Goal: Task Accomplishment & Management: Complete application form

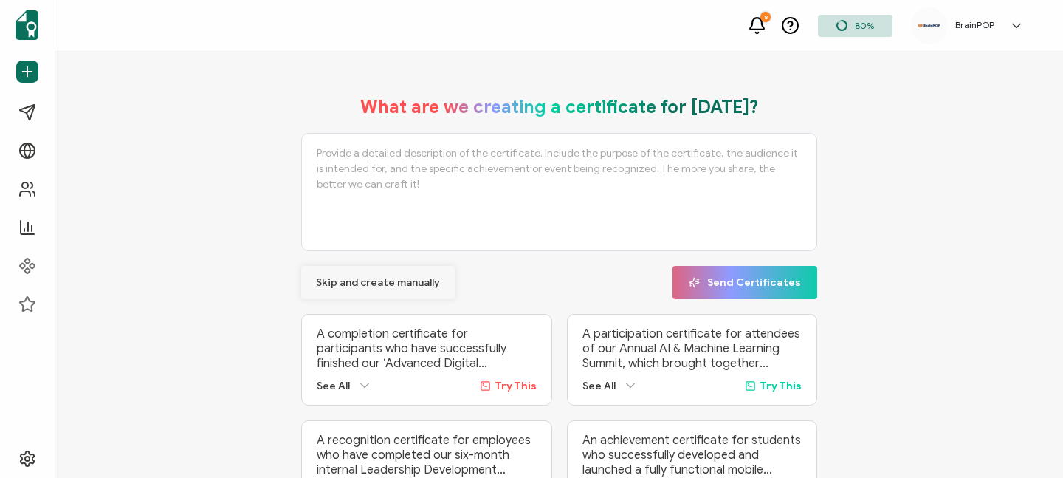
click at [352, 288] on span "Skip and create manually" at bounding box center [378, 283] width 124 height 10
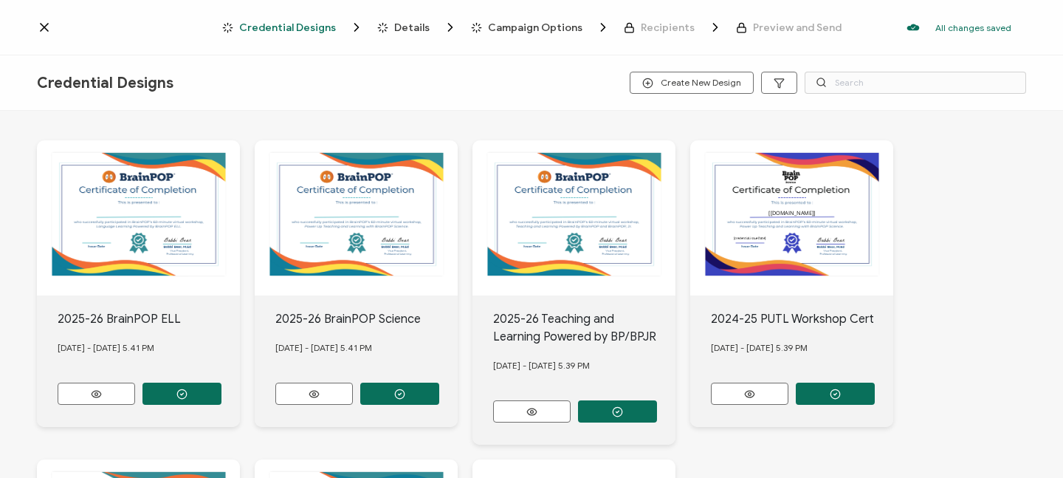
click at [43, 30] on icon at bounding box center [44, 27] width 15 height 15
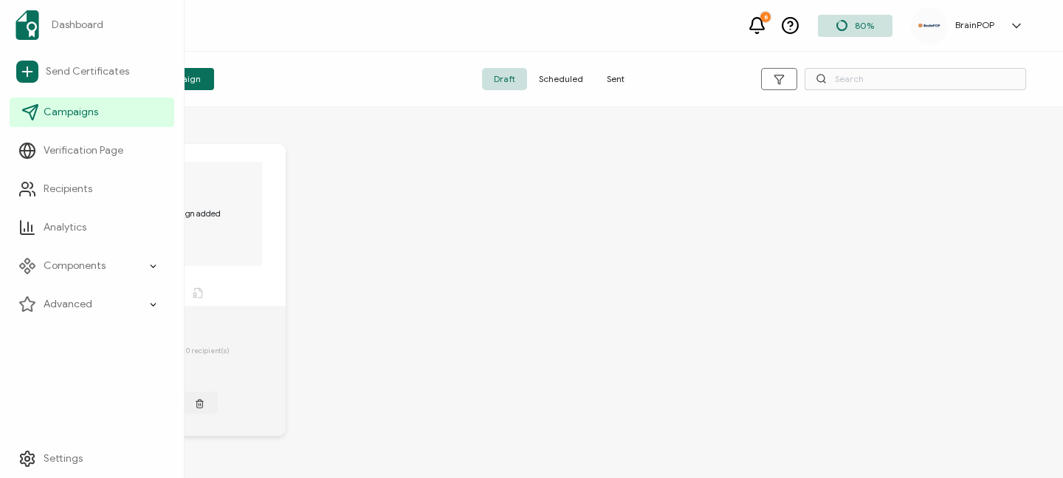
click at [69, 110] on span "Campaigns" at bounding box center [71, 112] width 55 height 15
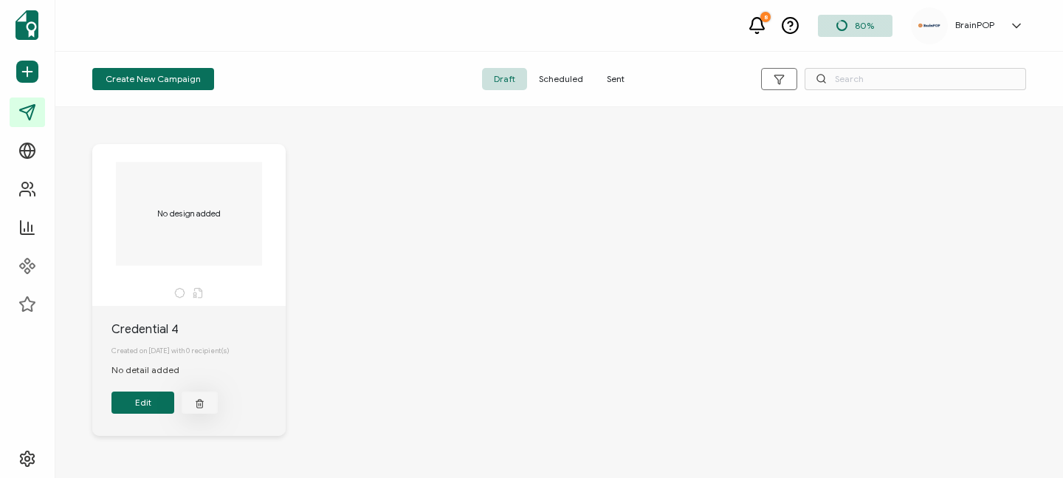
click at [202, 408] on icon "button" at bounding box center [200, 402] width 10 height 11
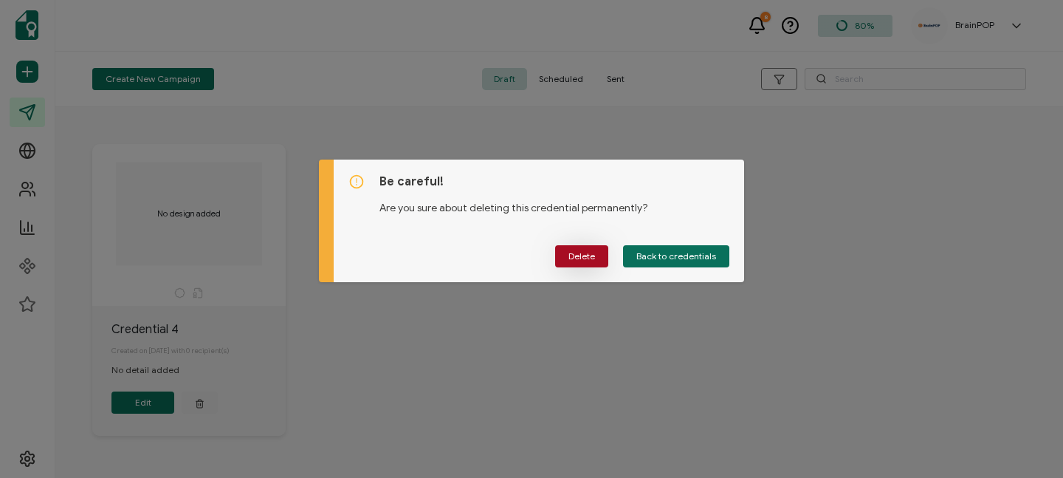
click at [565, 252] on button "Delete" at bounding box center [581, 256] width 53 height 22
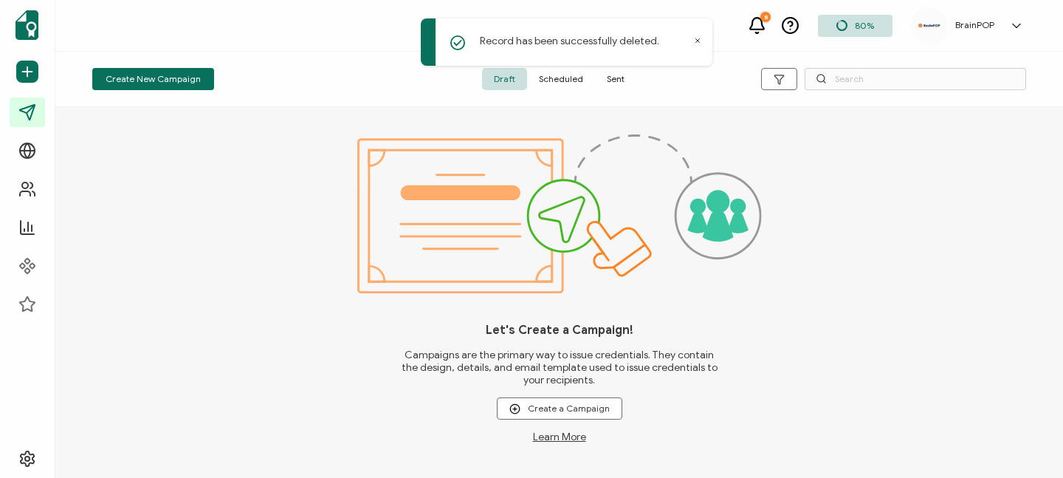
click at [616, 79] on span "Sent" at bounding box center [615, 79] width 41 height 22
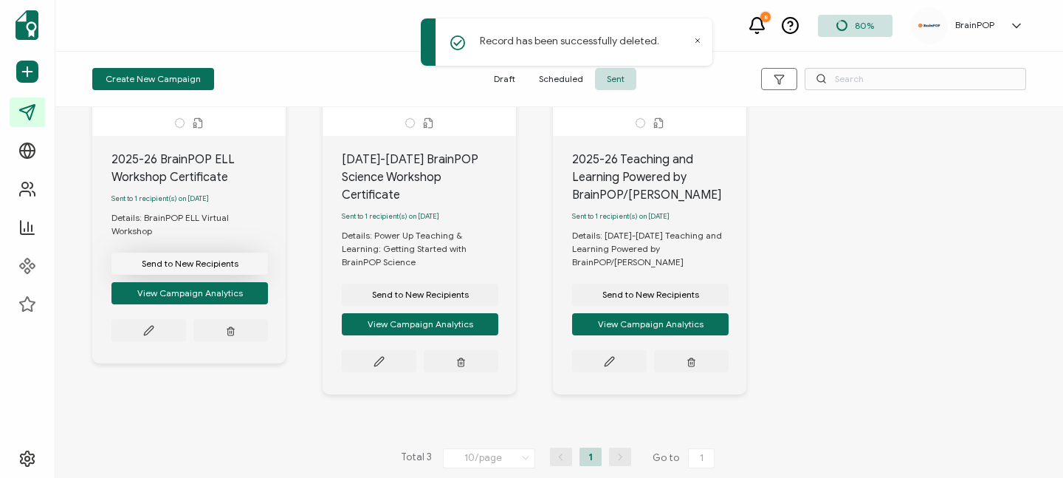
scroll to position [173, 0]
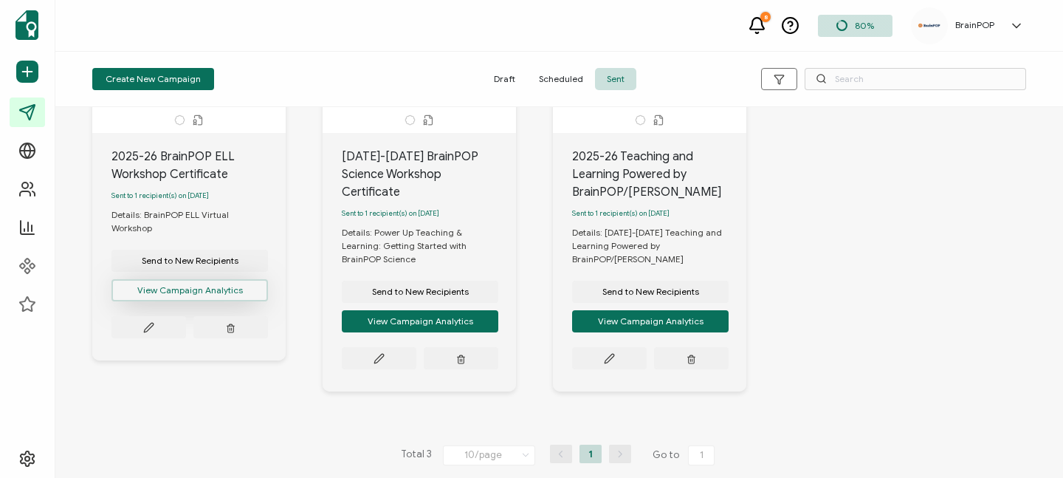
click at [193, 281] on button "View Campaign Analytics" at bounding box center [189, 290] width 156 height 22
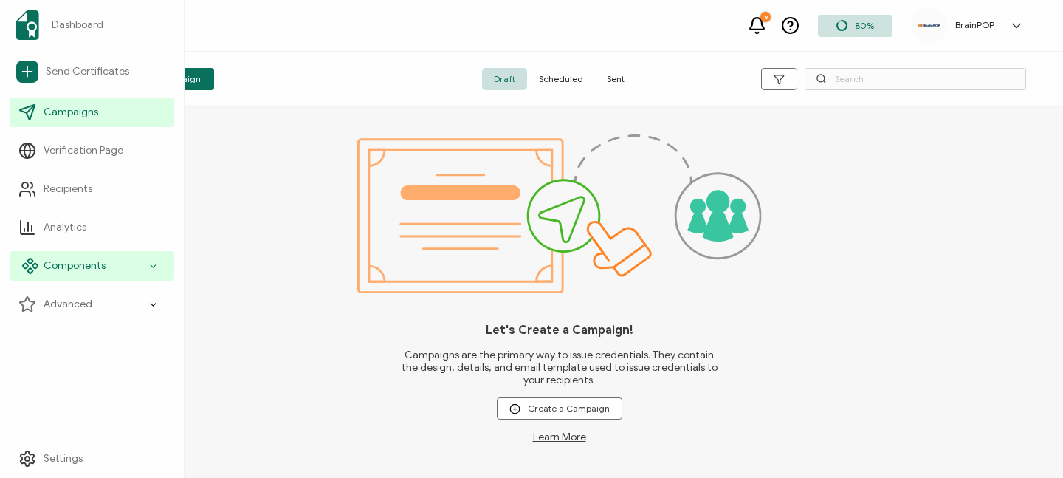
click at [89, 264] on span "Components" at bounding box center [75, 265] width 62 height 15
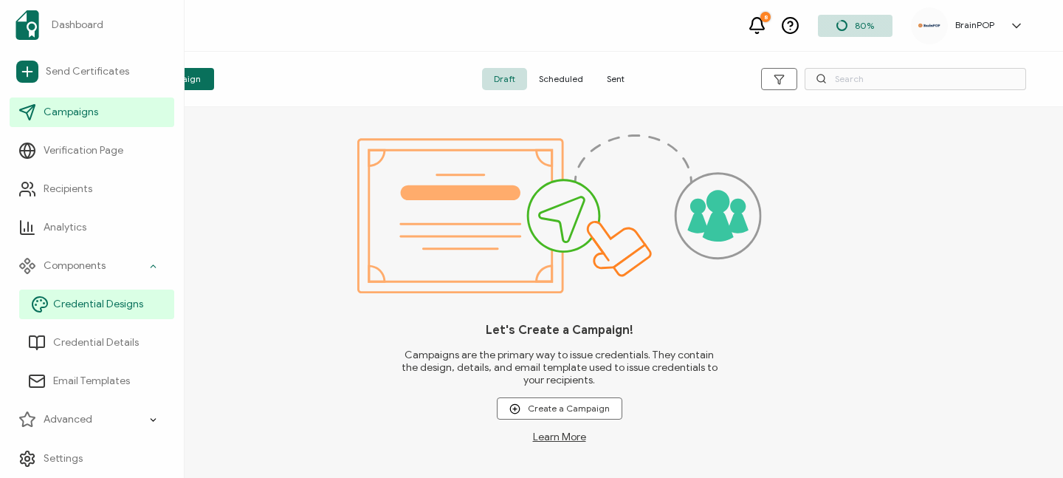
click at [93, 303] on span "Credential Designs" at bounding box center [98, 304] width 90 height 15
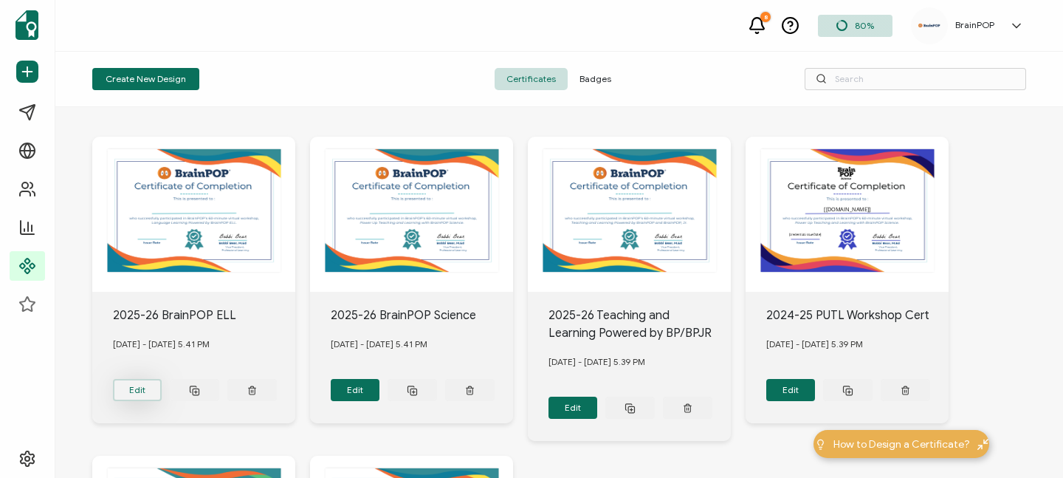
click at [130, 390] on button "Edit" at bounding box center [137, 390] width 49 height 22
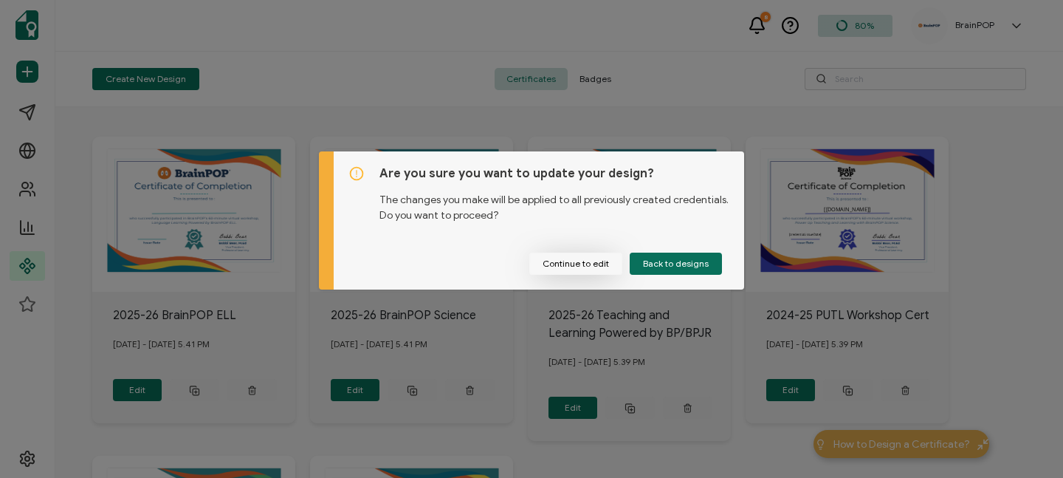
click at [575, 266] on button "Continue to edit" at bounding box center [575, 263] width 93 height 22
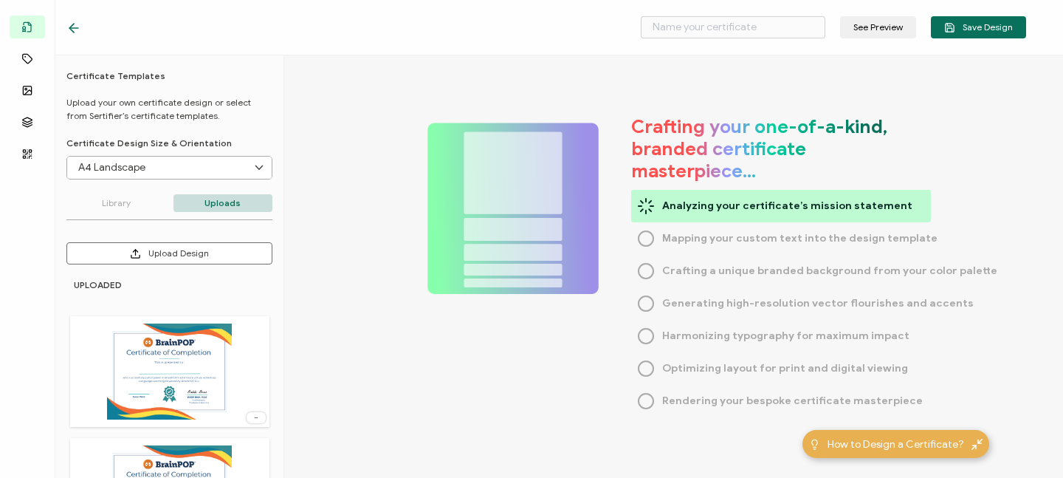
type input "2025-26 BrainPOP ELL"
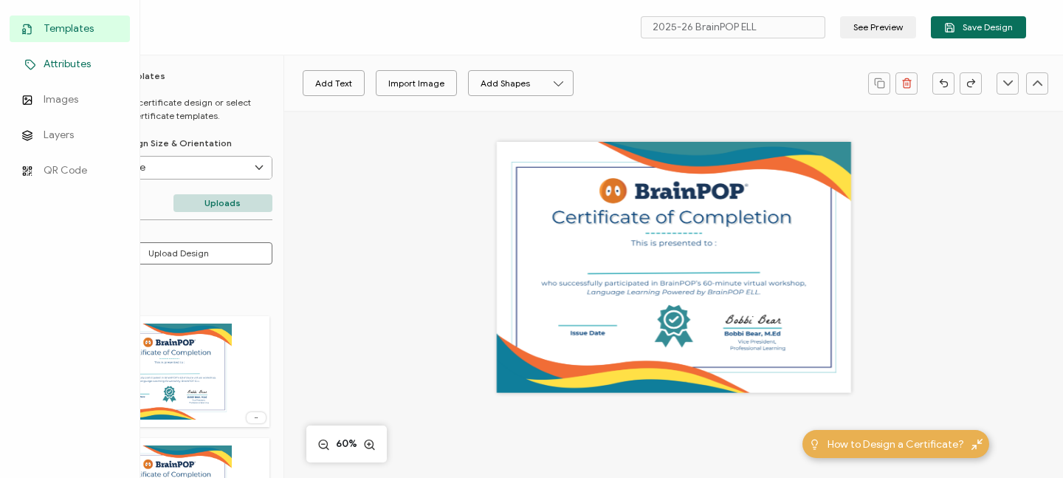
click at [66, 63] on span "Attributes" at bounding box center [67, 64] width 47 height 15
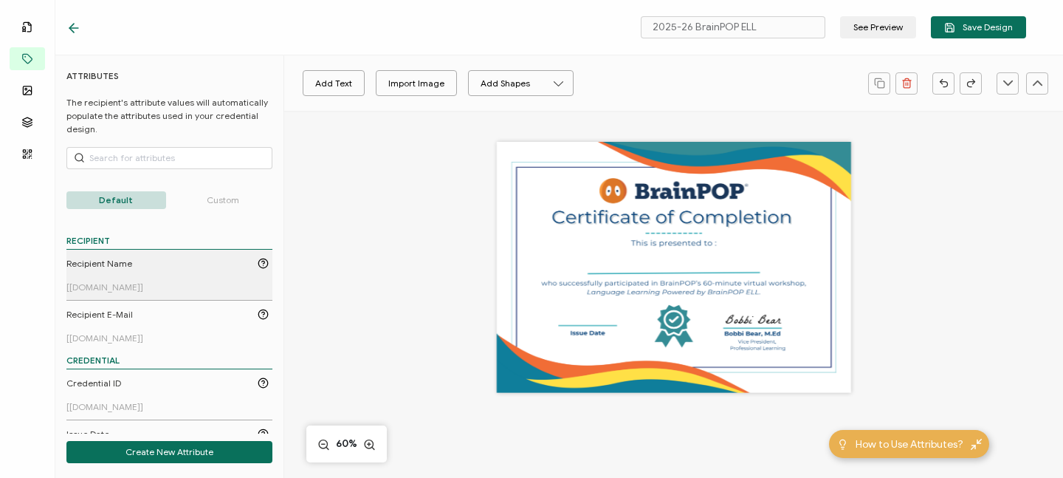
click at [122, 260] on span "Recipient Name" at bounding box center [99, 263] width 66 height 13
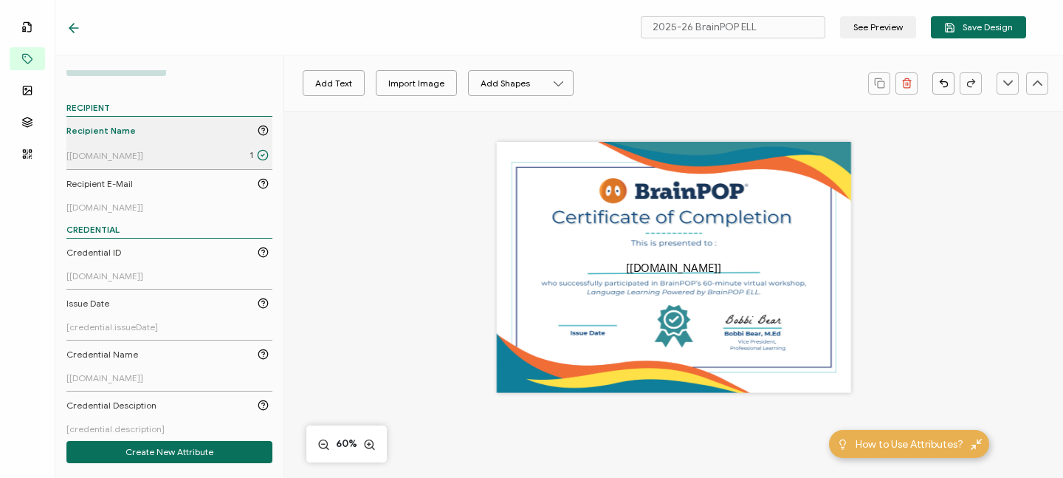
scroll to position [137, 0]
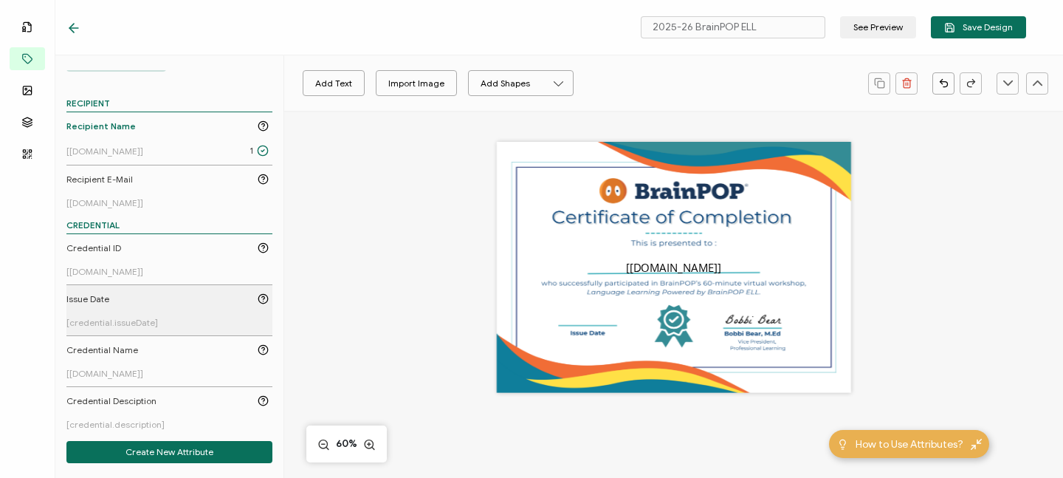
click at [134, 295] on div "Issue Date" at bounding box center [167, 298] width 202 height 13
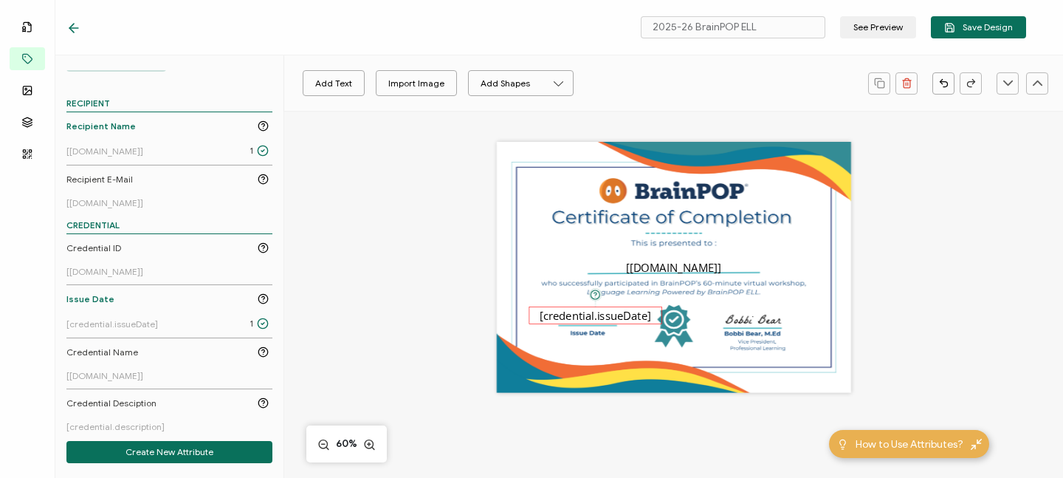
drag, startPoint x: 663, startPoint y: 266, endPoint x: 585, endPoint y: 314, distance: 91.8
click at [585, 314] on pre "[credential.issueDate]" at bounding box center [595, 314] width 111 height 15
click at [929, 238] on div "Open Sans Alright Sans [PERSON_NAME] Archivo Black Arial Arimo Blinker Caveat C…" at bounding box center [673, 397] width 779 height 573
click at [624, 314] on pre "[credential.issueDate]" at bounding box center [595, 314] width 111 height 15
click at [618, 314] on pre "[credential.issueDate]" at bounding box center [589, 314] width 111 height 15
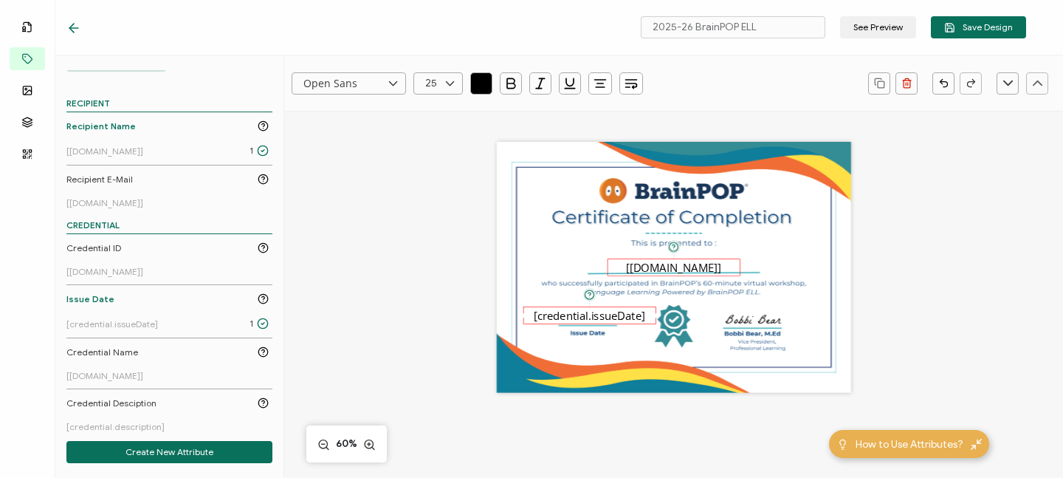
click at [670, 263] on pre "[[DOMAIN_NAME]]" at bounding box center [673, 266] width 95 height 15
click at [446, 86] on icon at bounding box center [450, 83] width 18 height 22
click at [431, 283] on span "27" at bounding box center [434, 285] width 10 height 11
type input "27"
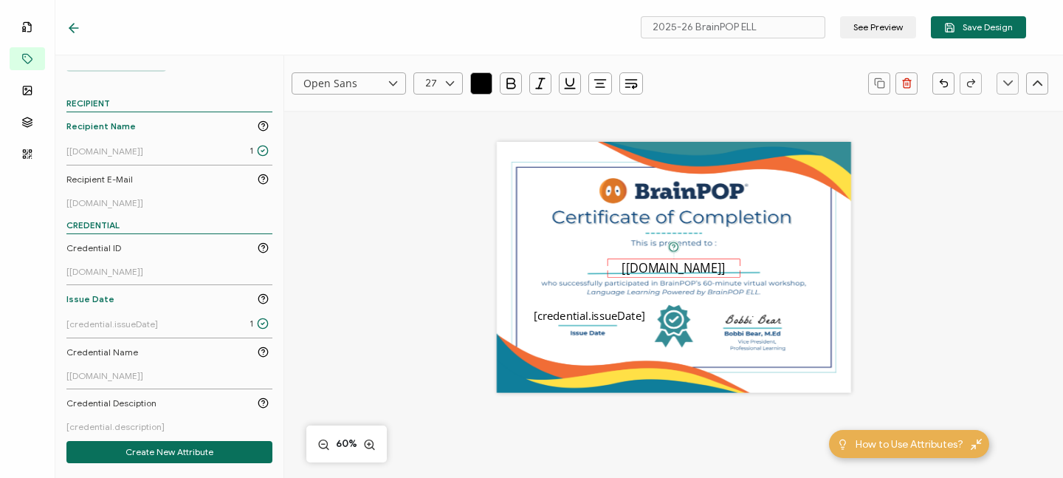
click at [448, 81] on icon at bounding box center [450, 83] width 18 height 22
click at [433, 231] on span "28" at bounding box center [434, 232] width 10 height 11
type input "28"
click at [681, 260] on pre "[[DOMAIN_NAME]]" at bounding box center [670, 261] width 107 height 17
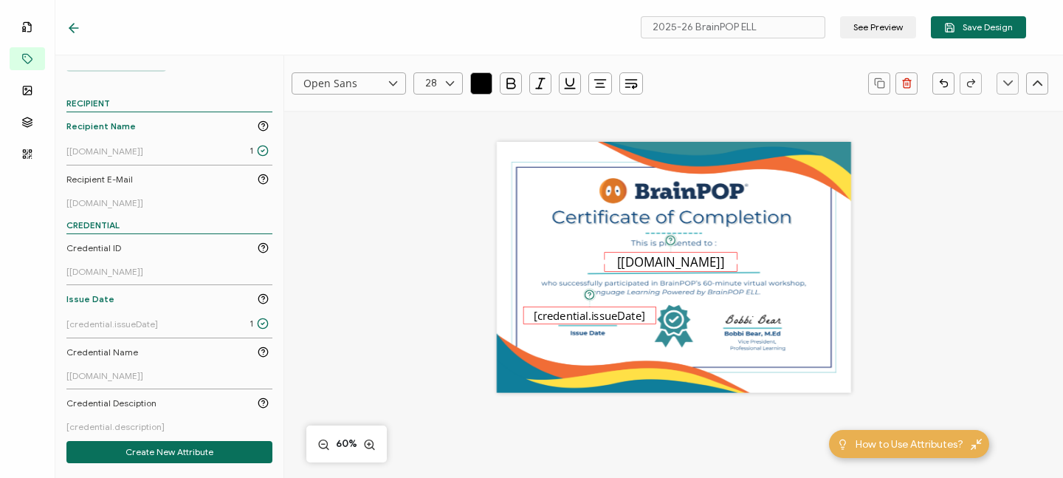
click at [574, 316] on pre "[credential.issueDate]" at bounding box center [589, 314] width 111 height 15
click at [450, 85] on icon at bounding box center [450, 83] width 18 height 22
click at [432, 135] on span "16" at bounding box center [433, 133] width 9 height 11
type input "16"
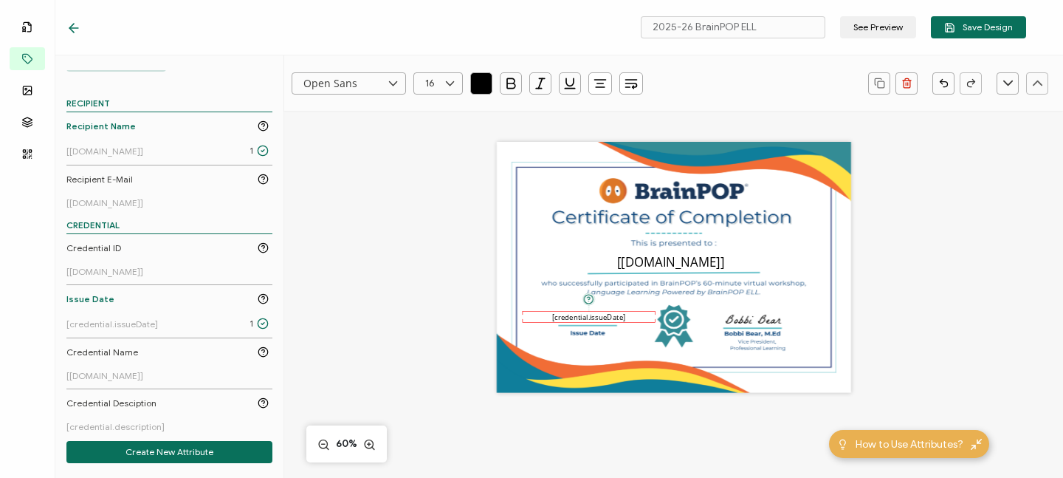
click at [618, 314] on pre "[credential.issueDate]" at bounding box center [588, 317] width 73 height 10
click at [887, 209] on div "The recipient’s full name, which will be automatically filled based on the info…" at bounding box center [673, 283] width 467 height 344
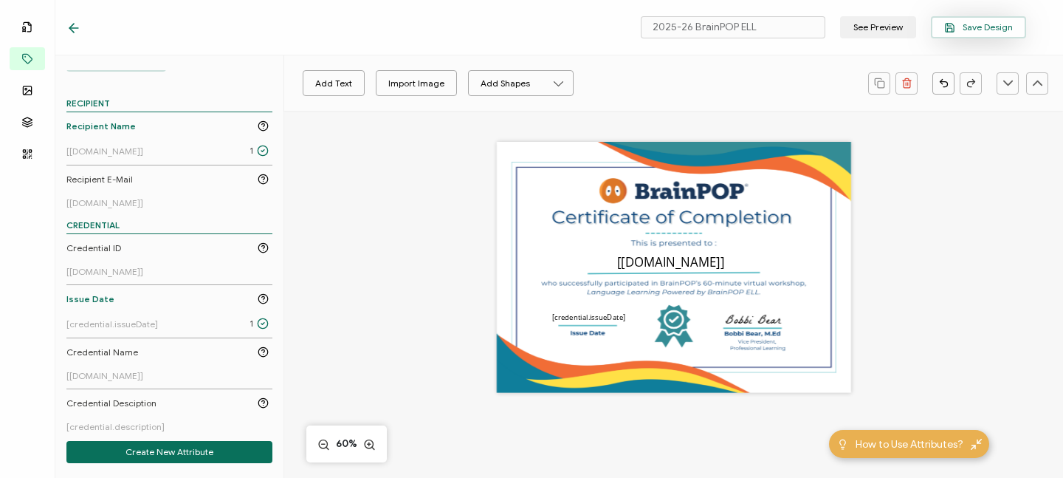
click at [974, 30] on span "Save Design" at bounding box center [978, 27] width 69 height 11
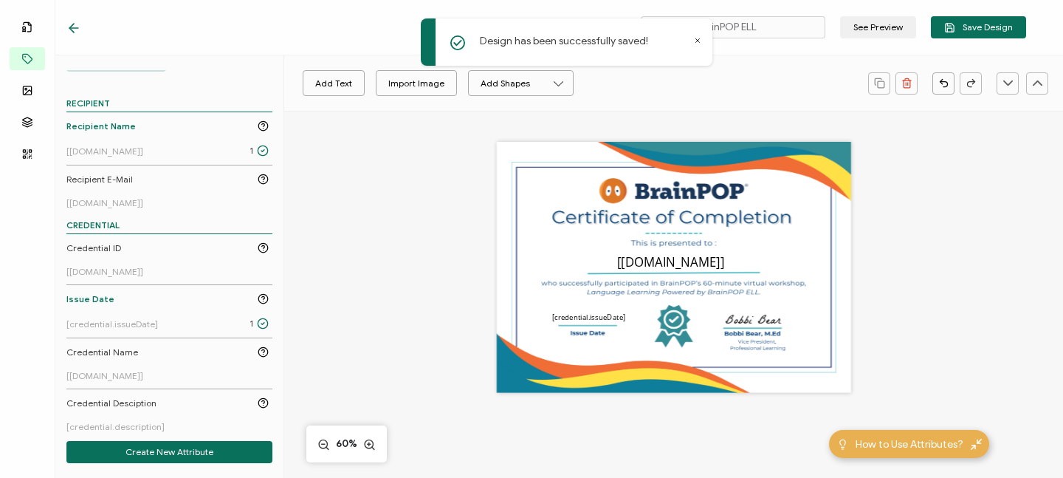
click at [74, 25] on icon at bounding box center [73, 28] width 15 height 15
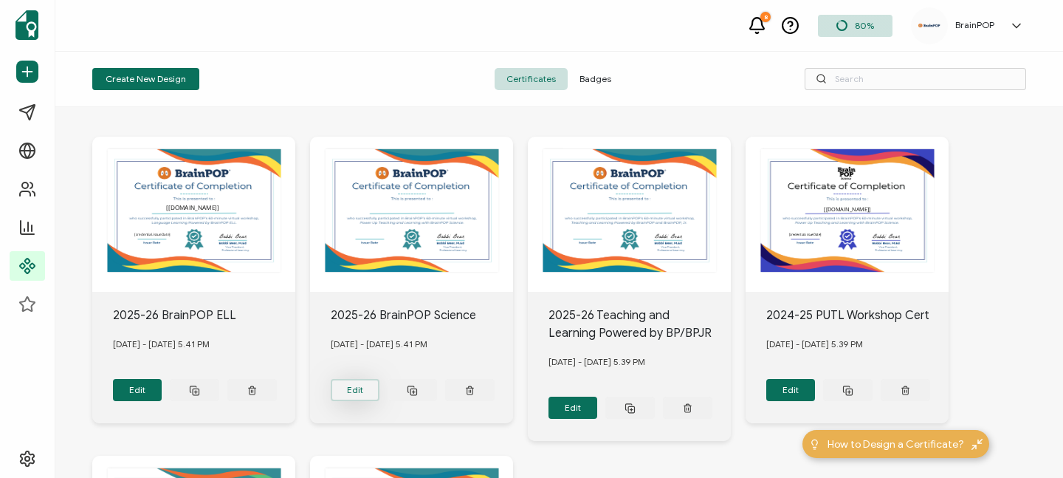
click at [162, 392] on button "Edit" at bounding box center [137, 390] width 49 height 22
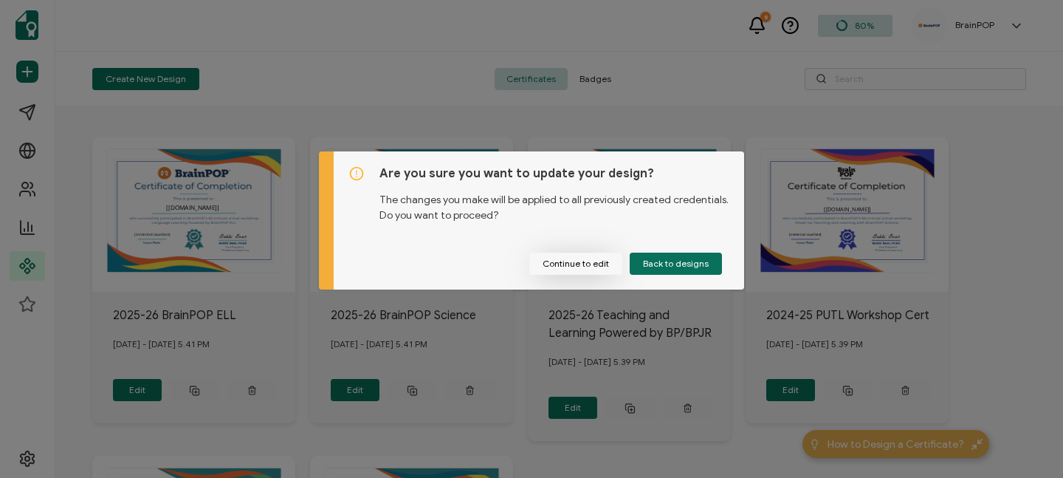
click at [588, 266] on button "Continue to edit" at bounding box center [575, 263] width 93 height 22
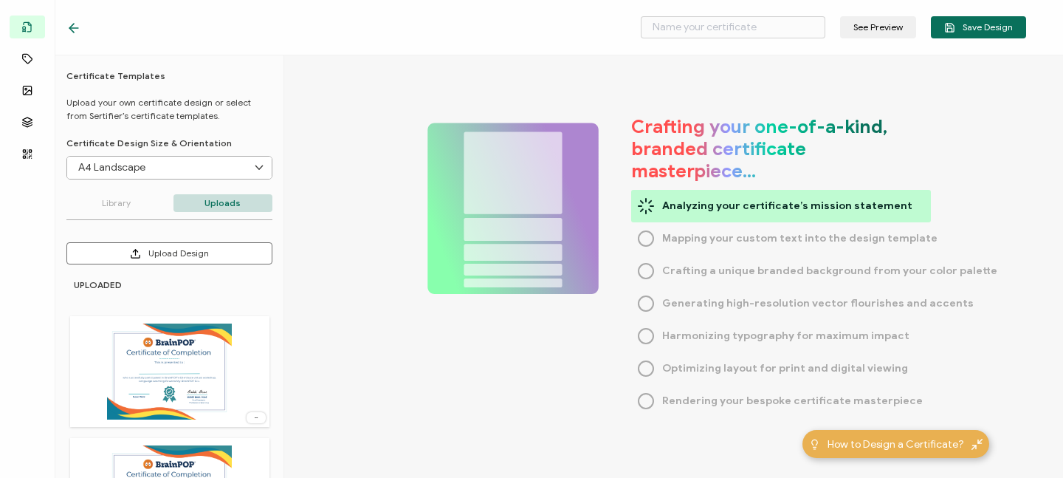
type input "2025-26 BrainPOP Science"
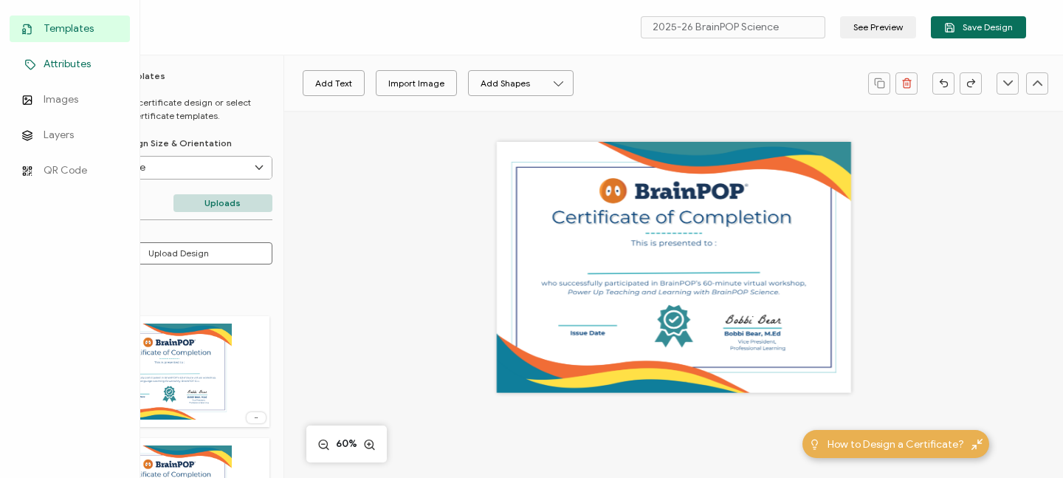
click at [52, 66] on span "Attributes" at bounding box center [67, 64] width 47 height 15
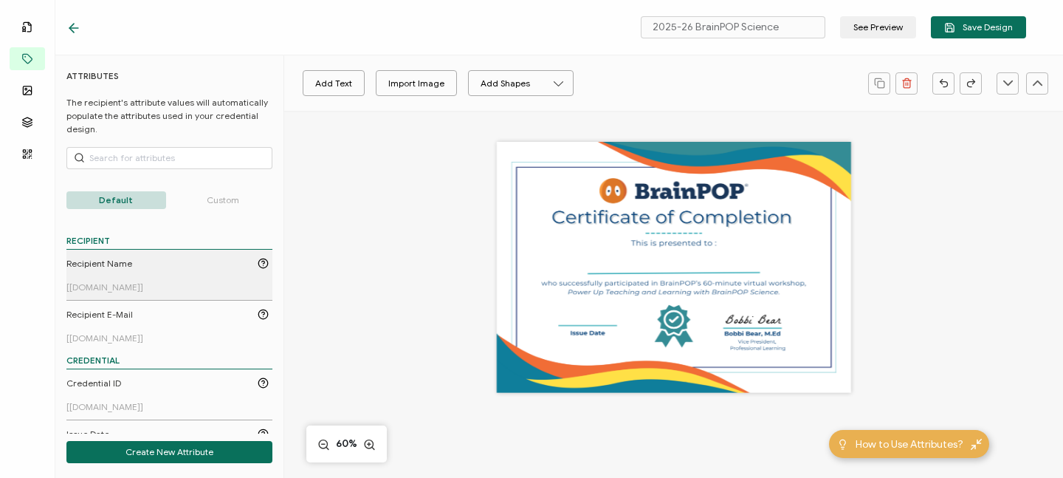
click at [103, 261] on span "Recipient Name" at bounding box center [99, 263] width 66 height 13
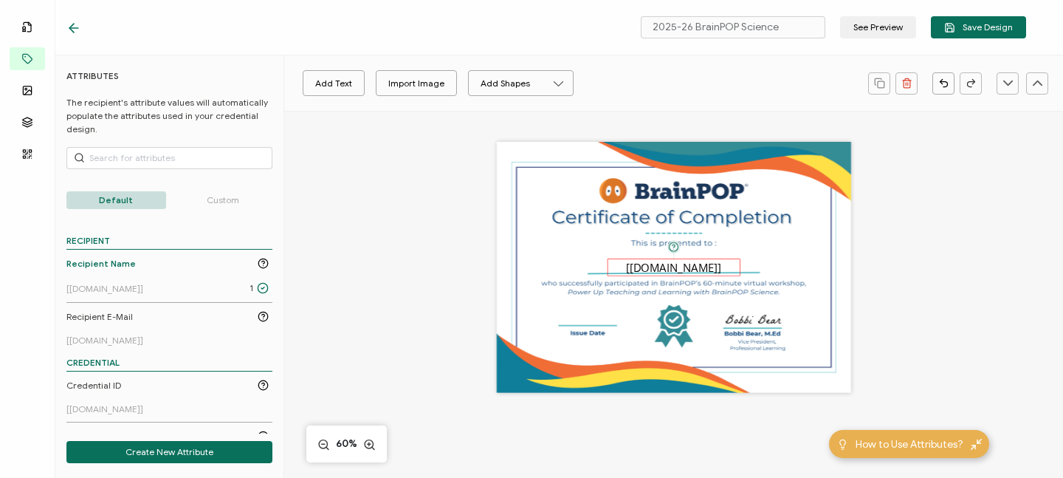
click at [661, 268] on pre "[[DOMAIN_NAME]]" at bounding box center [673, 266] width 95 height 15
click at [448, 83] on icon at bounding box center [450, 83] width 18 height 22
click at [431, 266] on span "28" at bounding box center [434, 264] width 10 height 11
type input "28"
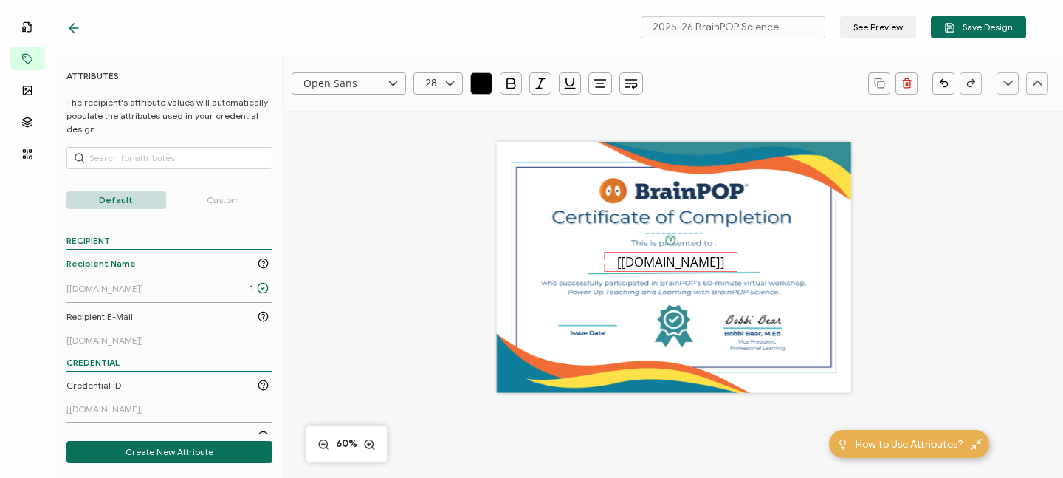
click at [653, 260] on pre "[[DOMAIN_NAME]]" at bounding box center [670, 261] width 107 height 17
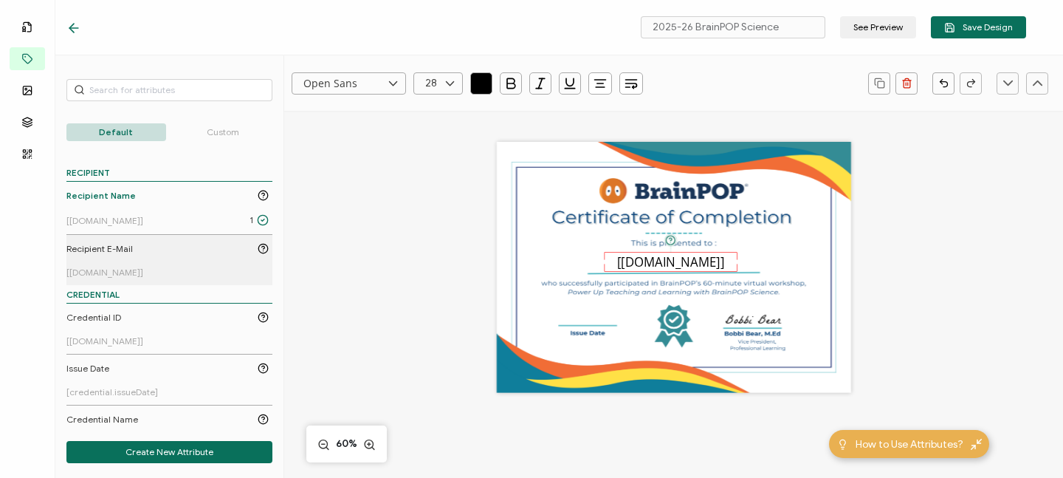
scroll to position [69, 0]
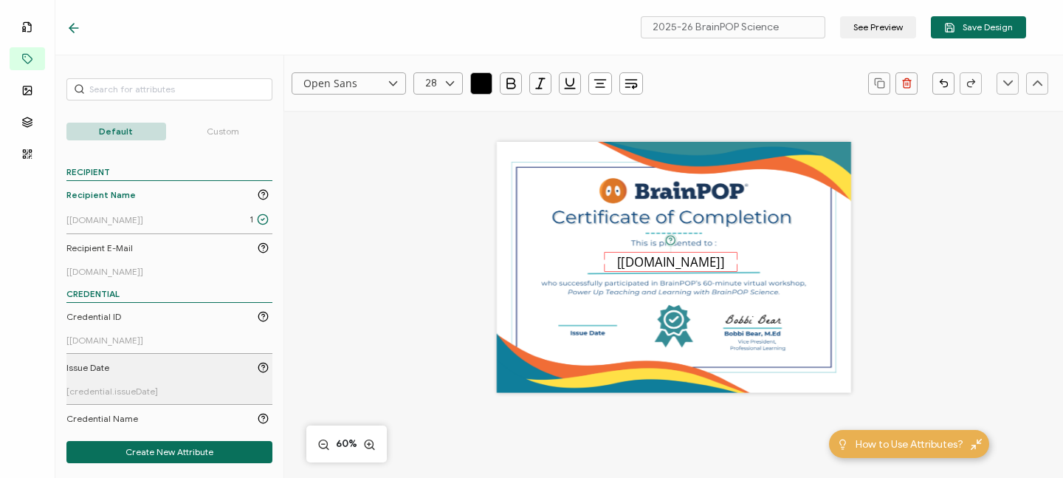
click at [106, 362] on span "Issue Date" at bounding box center [87, 367] width 43 height 13
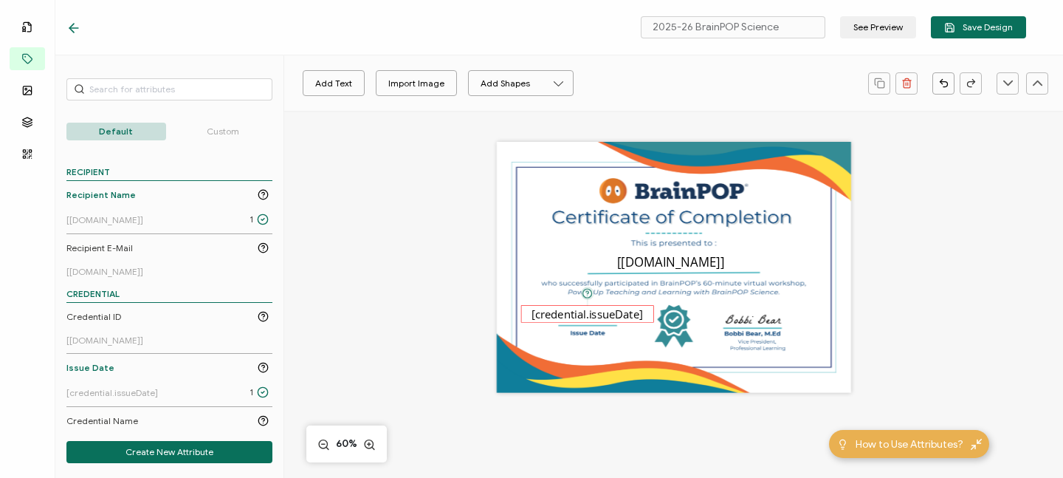
drag, startPoint x: 651, startPoint y: 261, endPoint x: 565, endPoint y: 308, distance: 98.1
click at [565, 308] on pre "[credential.issueDate]" at bounding box center [586, 313] width 111 height 15
click at [448, 82] on icon at bounding box center [450, 83] width 18 height 22
click at [433, 134] on span "16" at bounding box center [433, 133] width 9 height 11
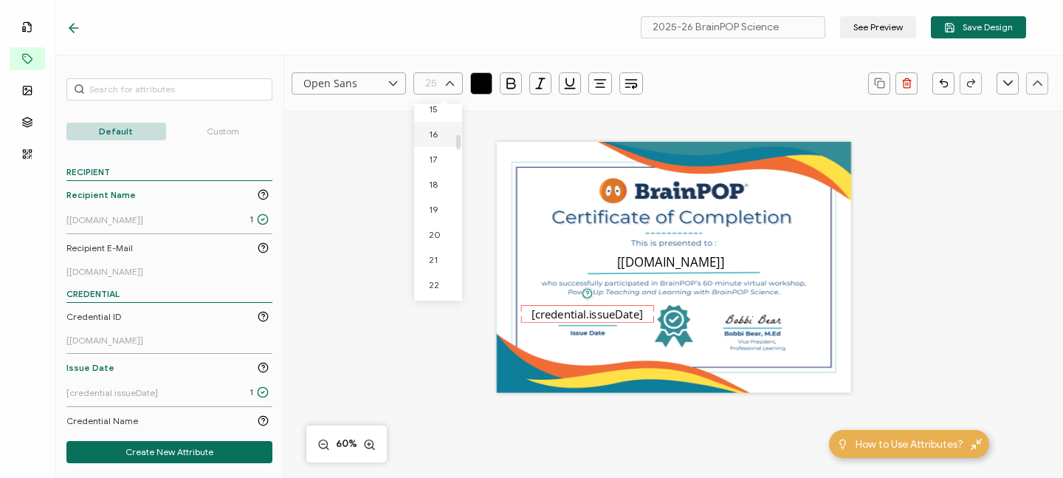
type input "16"
click at [605, 317] on pre "[credential.issueDate]" at bounding box center [587, 317] width 73 height 10
click at [983, 27] on span "Save Design" at bounding box center [978, 27] width 69 height 11
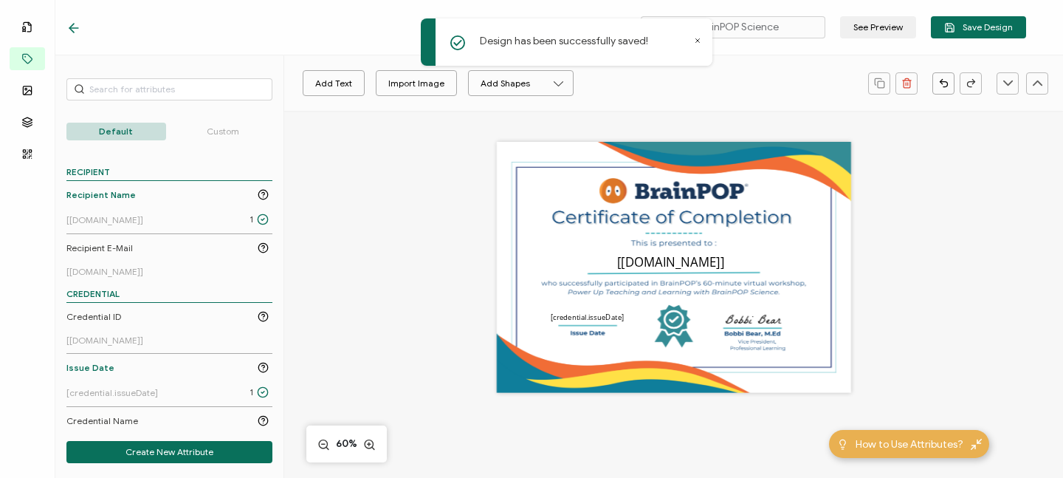
click at [74, 29] on icon at bounding box center [73, 28] width 15 height 15
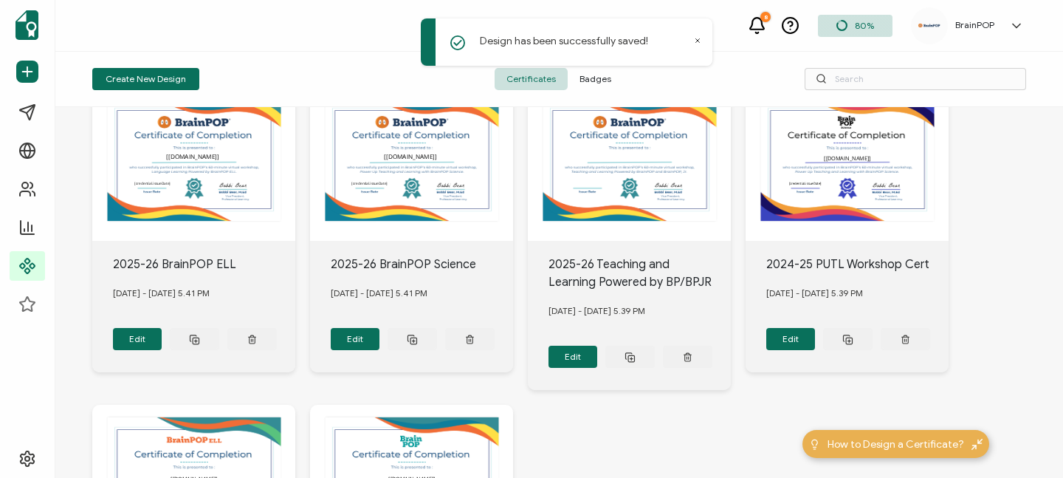
scroll to position [54, 0]
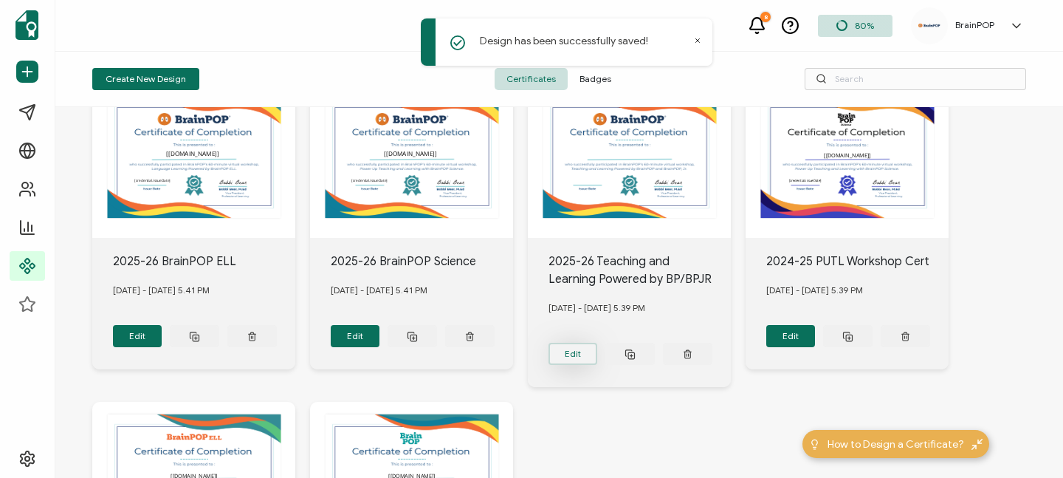
click at [162, 346] on button "Edit" at bounding box center [137, 336] width 49 height 22
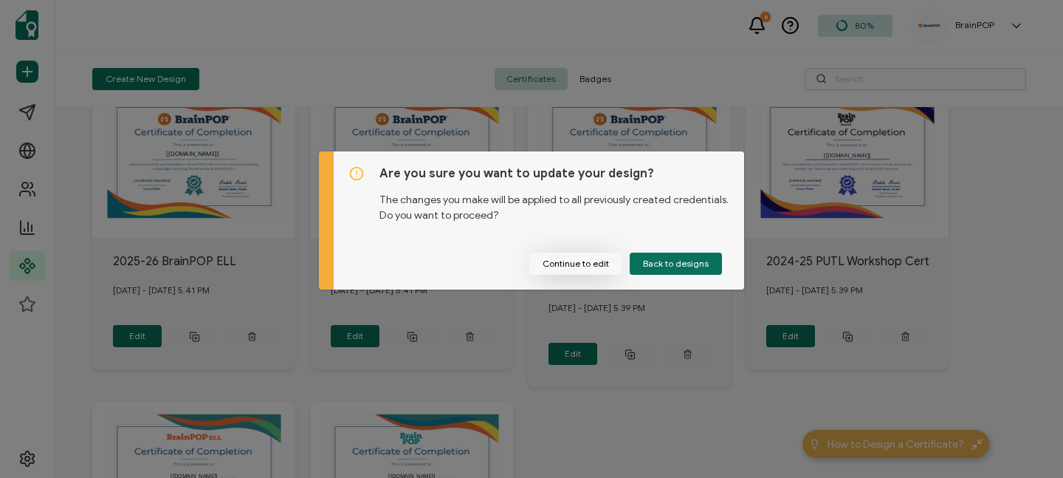
click at [588, 264] on button "Continue to edit" at bounding box center [575, 263] width 93 height 22
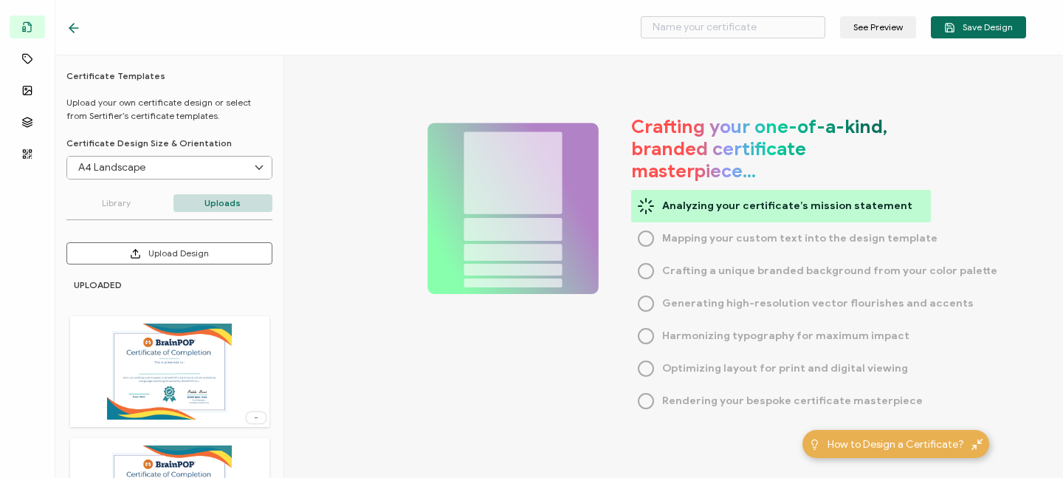
type input "2025-26 Teaching and Learning Powered by BP/BPJR"
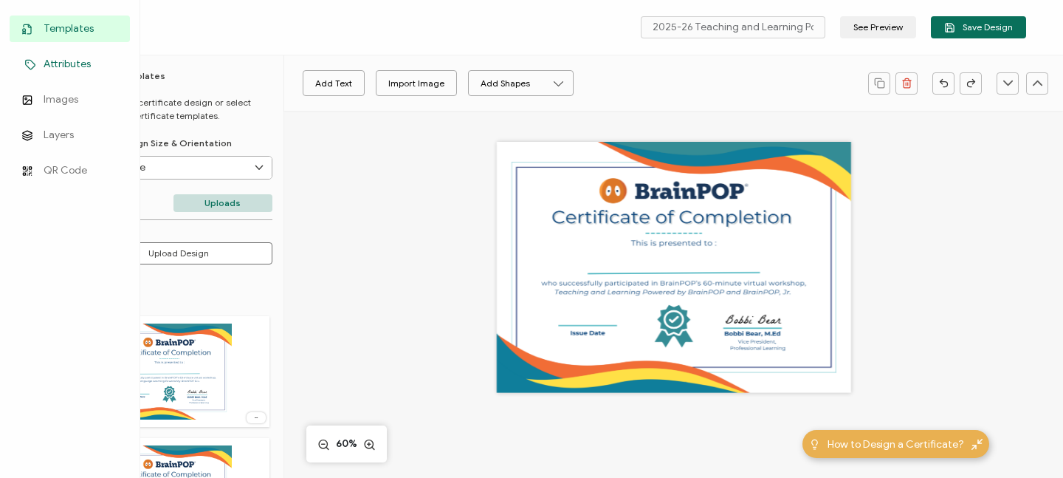
click at [63, 61] on span "Attributes" at bounding box center [67, 64] width 47 height 15
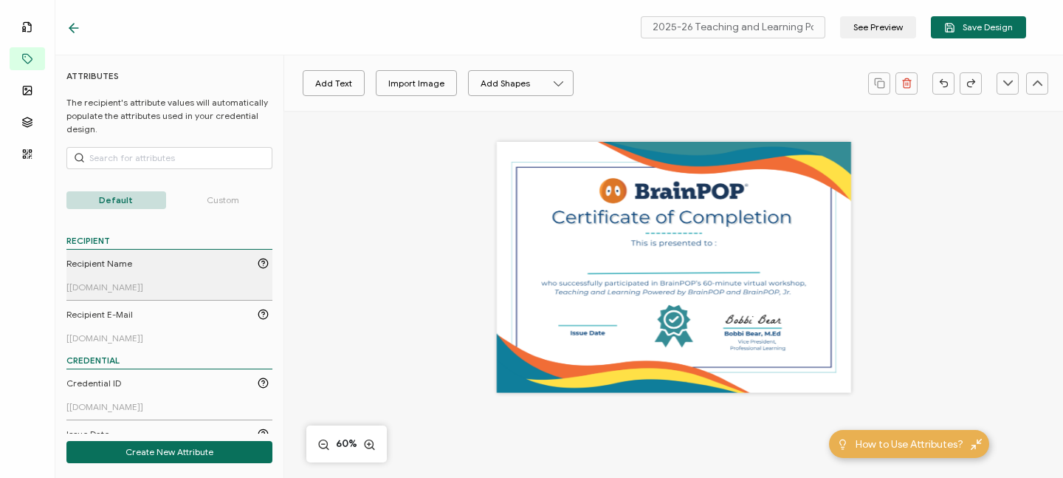
click at [110, 268] on span "Recipient Name" at bounding box center [99, 263] width 66 height 13
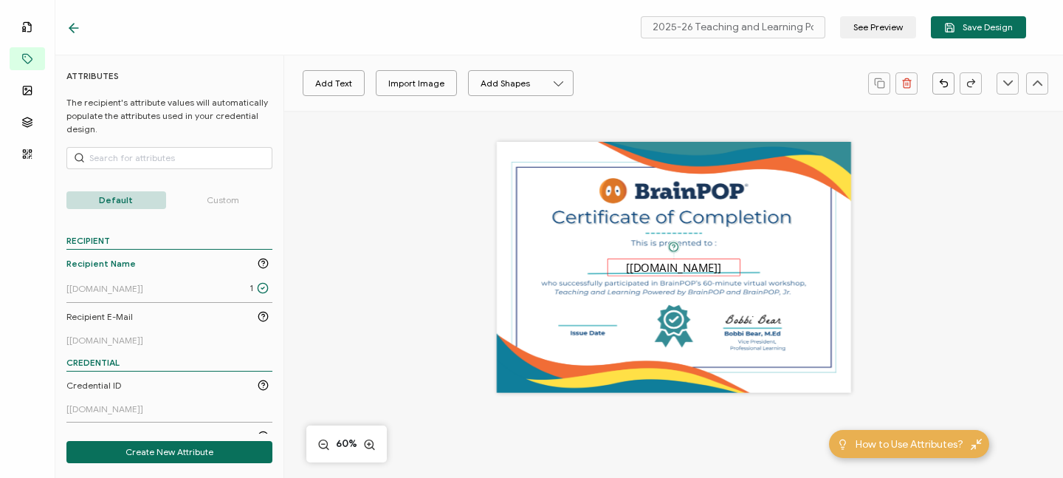
click at [650, 267] on pre "[[DOMAIN_NAME]]" at bounding box center [673, 266] width 95 height 15
click at [449, 83] on icon at bounding box center [450, 83] width 18 height 22
click at [429, 272] on span "28" at bounding box center [434, 272] width 10 height 11
type input "28"
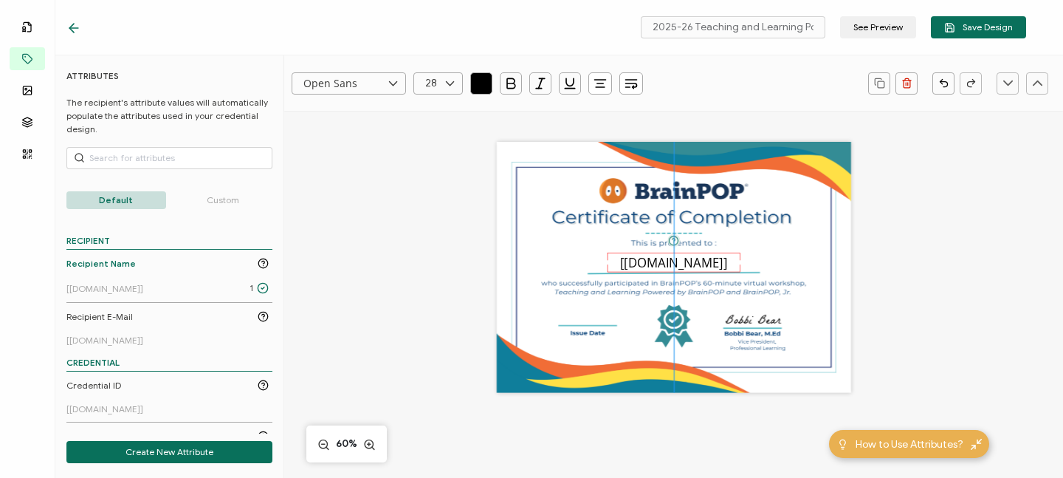
click at [641, 261] on pre "[[DOMAIN_NAME]]" at bounding box center [673, 262] width 107 height 17
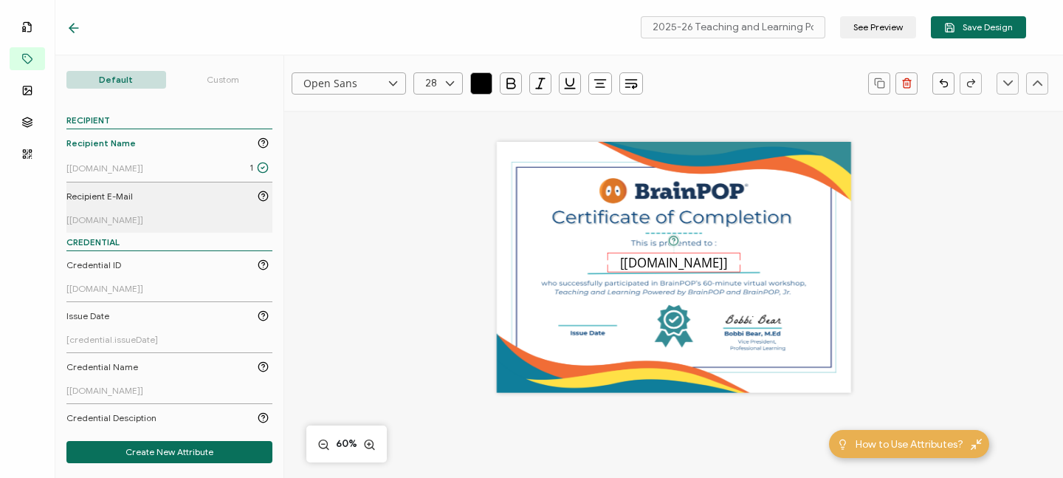
scroll to position [143, 0]
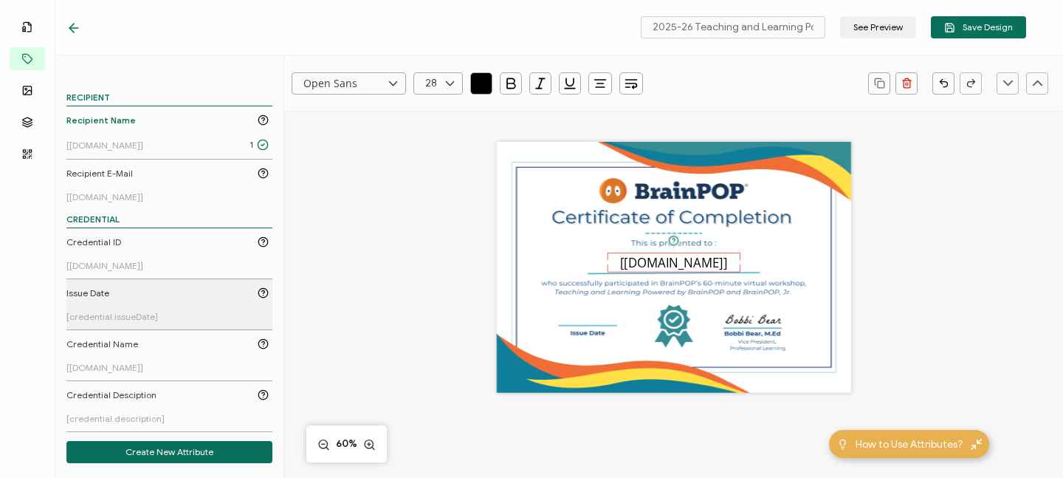
click at [105, 295] on span "Issue Date" at bounding box center [87, 292] width 43 height 13
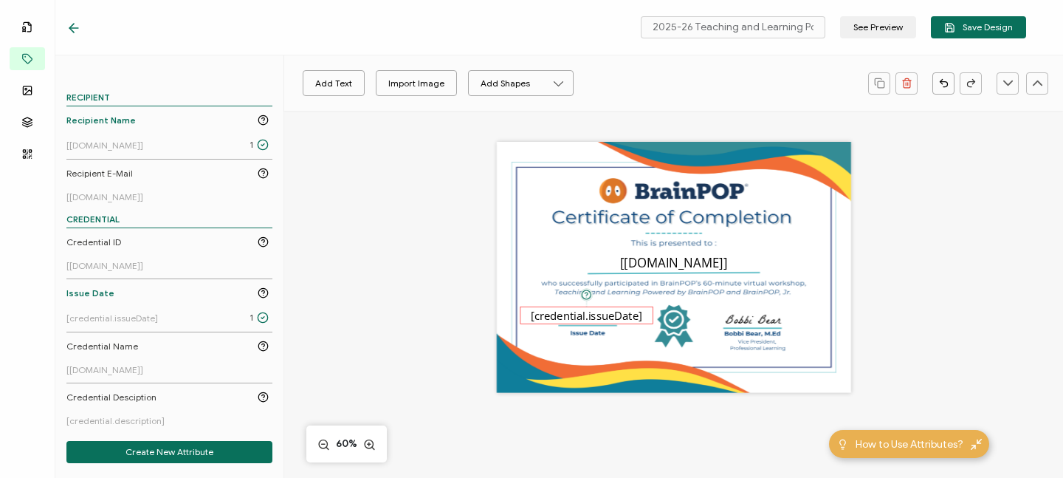
drag, startPoint x: 672, startPoint y: 266, endPoint x: 585, endPoint y: 314, distance: 99.4
click at [585, 314] on pre "[credential.issueDate]" at bounding box center [586, 314] width 111 height 15
click at [449, 86] on icon at bounding box center [450, 83] width 18 height 22
click at [435, 117] on span "16" at bounding box center [433, 116] width 9 height 11
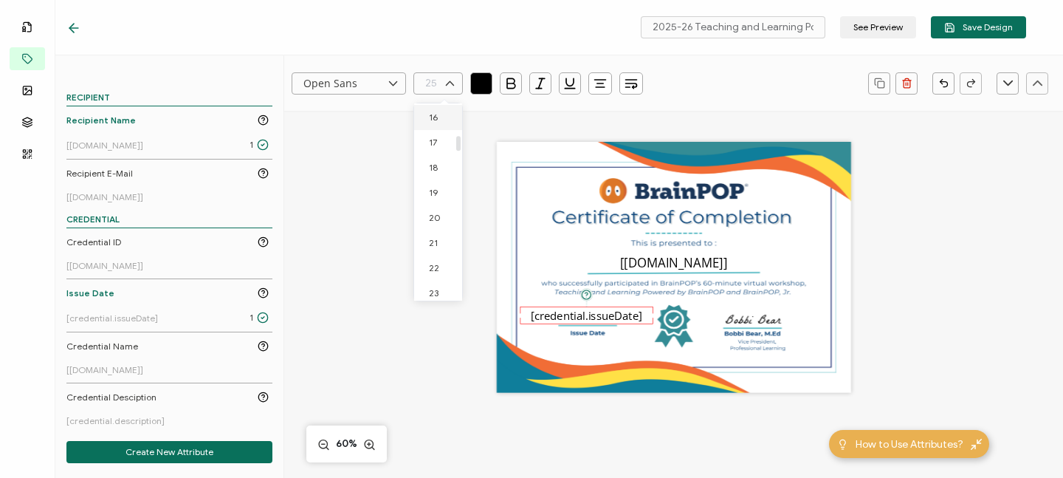
type input "16"
click at [582, 316] on pre "[credential.issueDate]" at bounding box center [586, 318] width 73 height 10
click at [963, 32] on span "Save Design" at bounding box center [978, 27] width 69 height 11
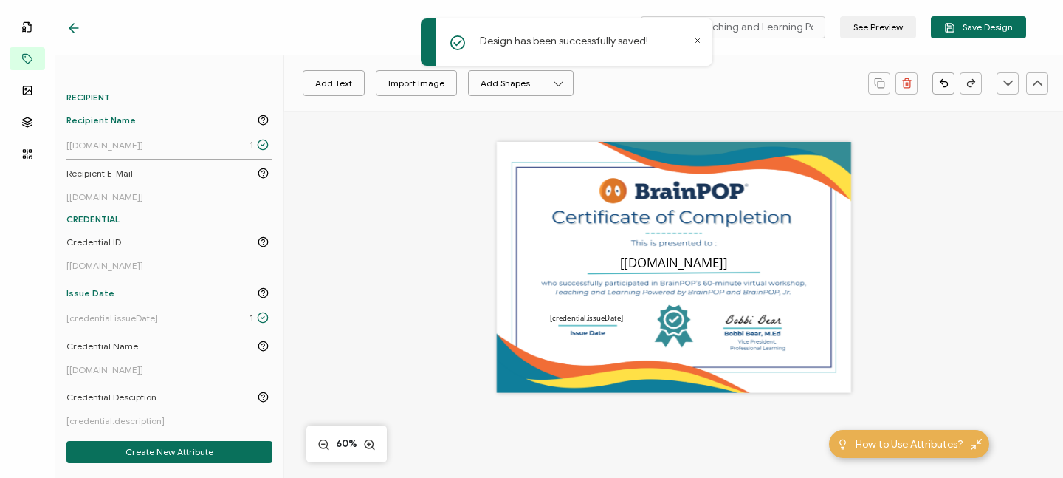
click at [67, 27] on icon at bounding box center [73, 28] width 15 height 15
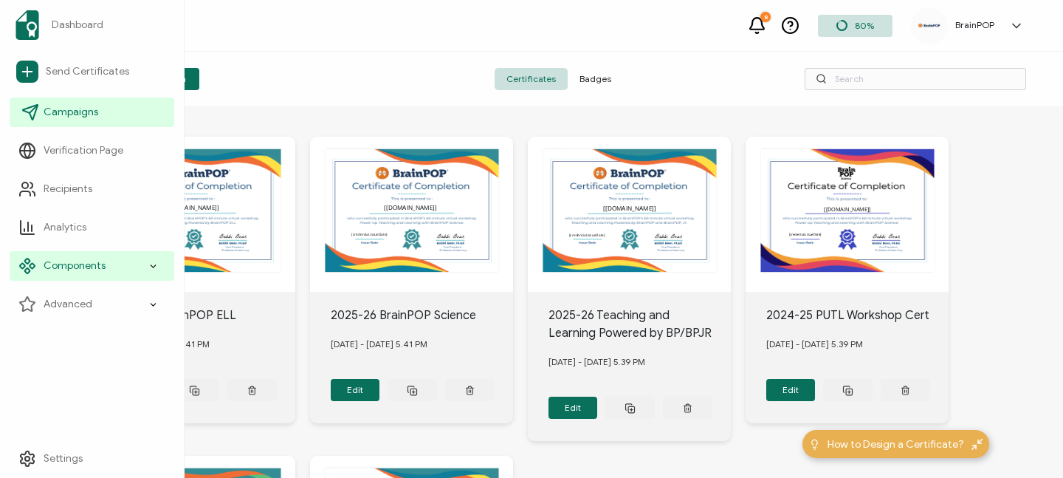
click at [64, 115] on span "Campaigns" at bounding box center [71, 112] width 55 height 15
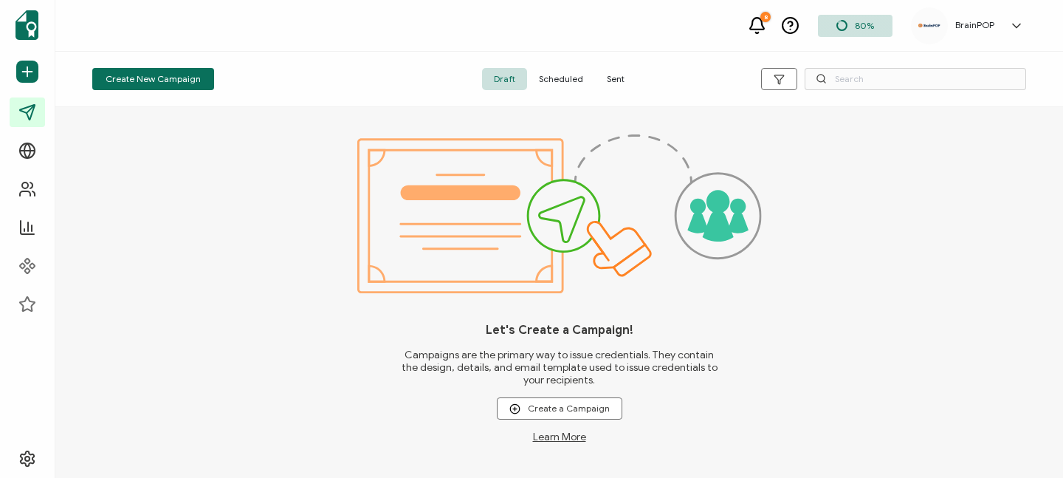
click at [610, 79] on span "Sent" at bounding box center [615, 79] width 41 height 22
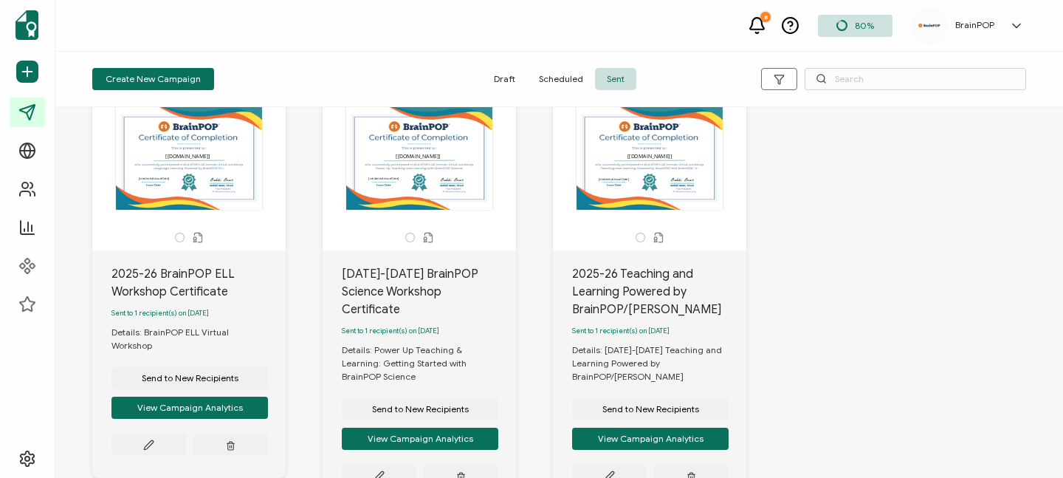
scroll to position [70, 0]
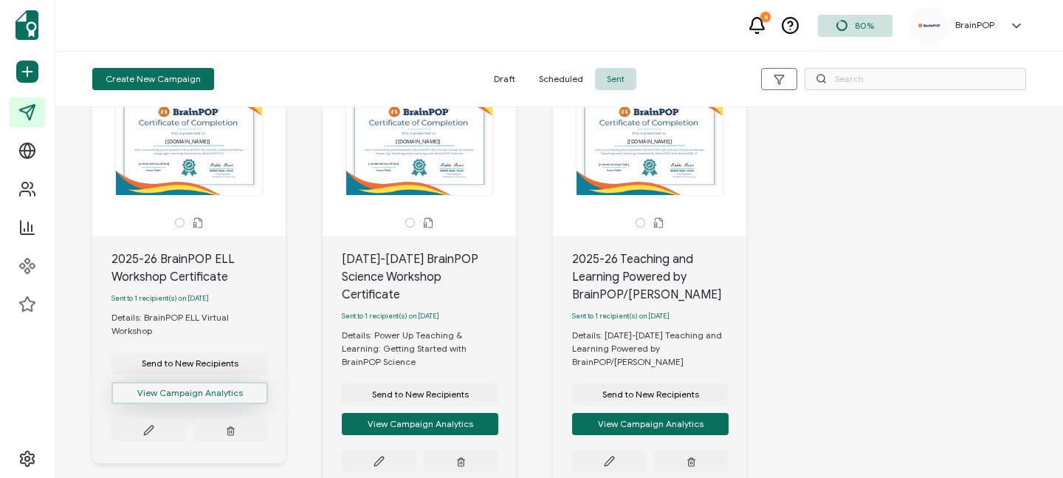
click at [172, 383] on button "View Campaign Analytics" at bounding box center [189, 393] width 156 height 22
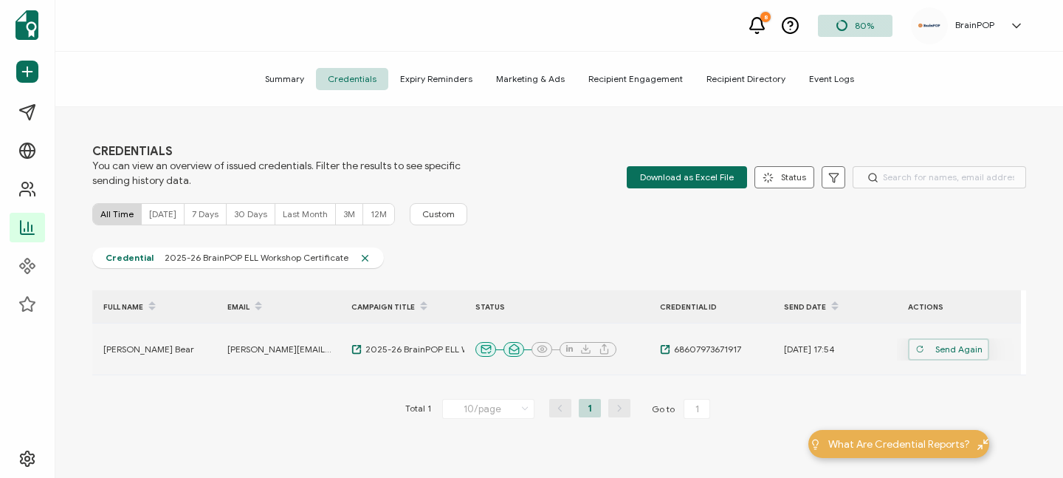
click at [954, 354] on span "Send Again" at bounding box center [948, 349] width 67 height 22
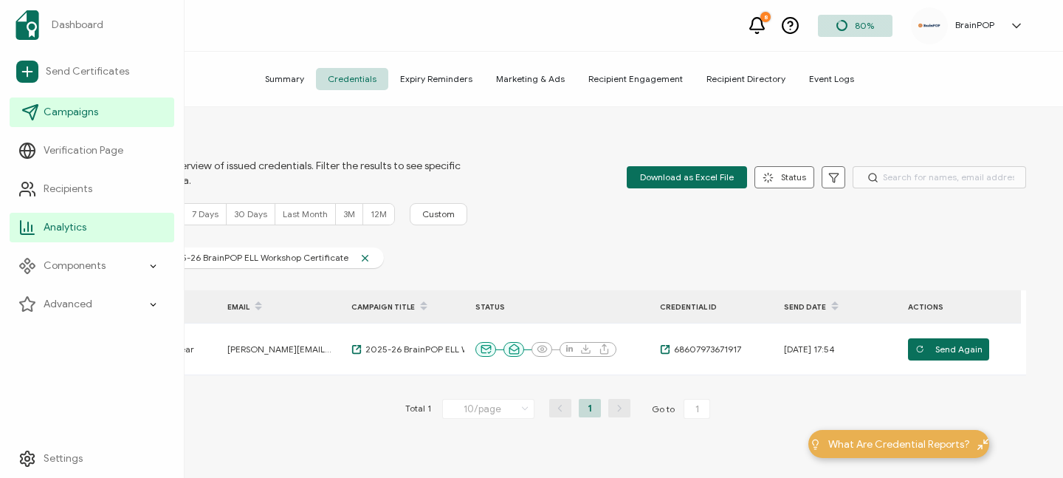
click at [66, 112] on span "Campaigns" at bounding box center [71, 112] width 55 height 15
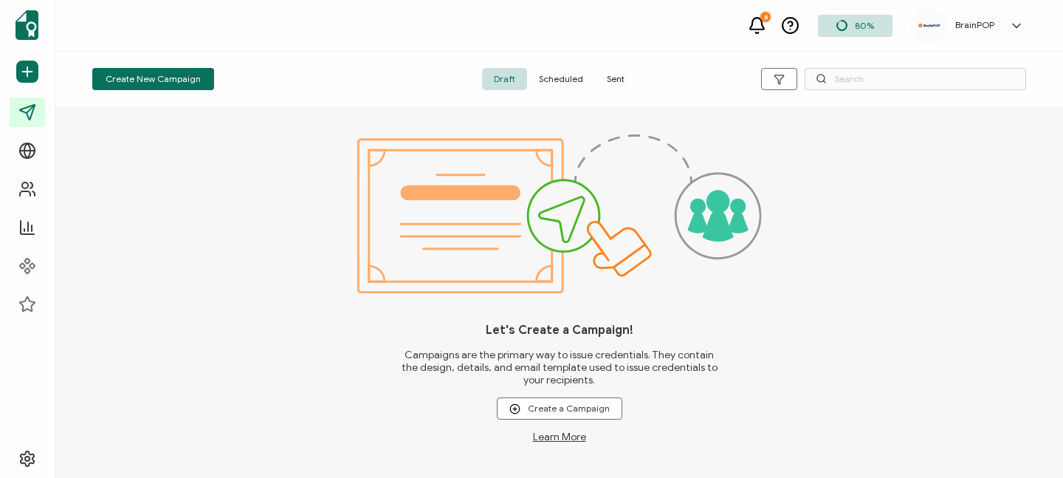
click at [618, 75] on span "Sent" at bounding box center [615, 79] width 41 height 22
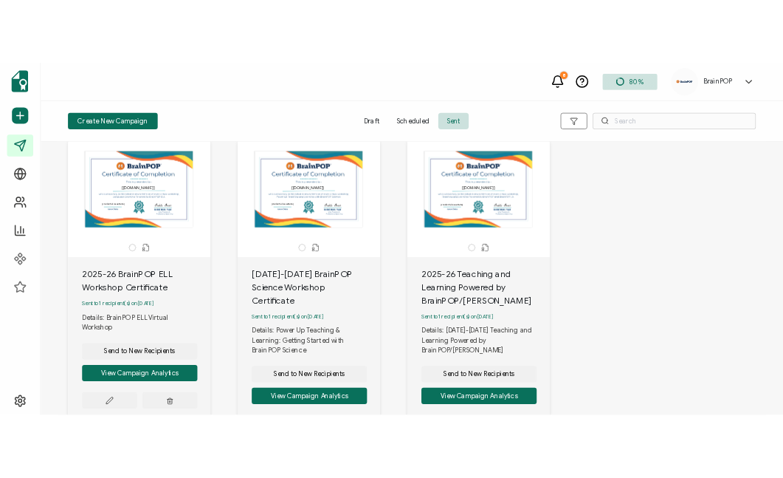
scroll to position [61, 0]
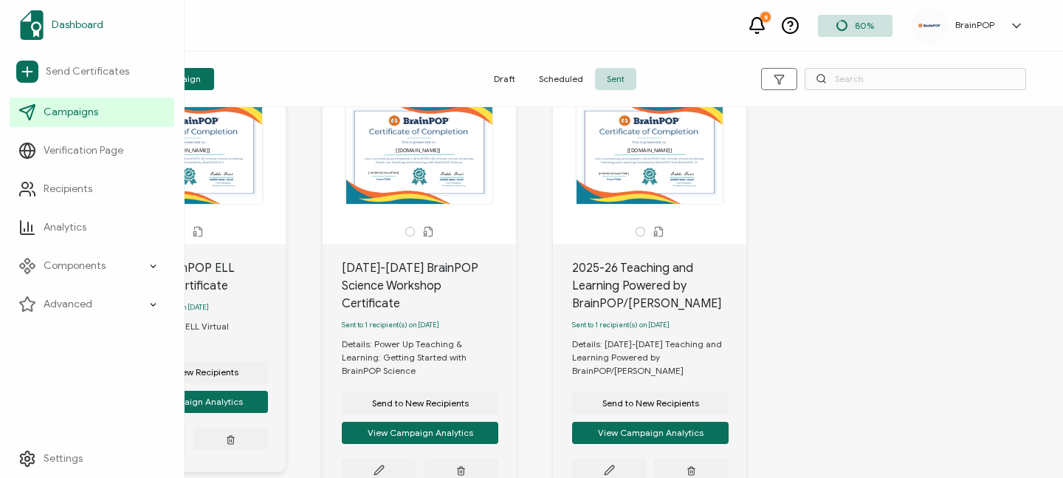
click at [41, 20] on img at bounding box center [32, 25] width 24 height 30
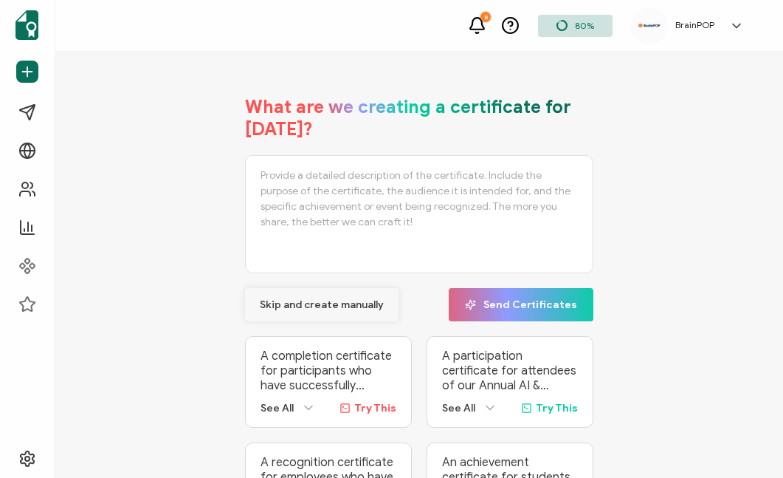
click at [333, 303] on span "Skip and create manually" at bounding box center [322, 305] width 124 height 10
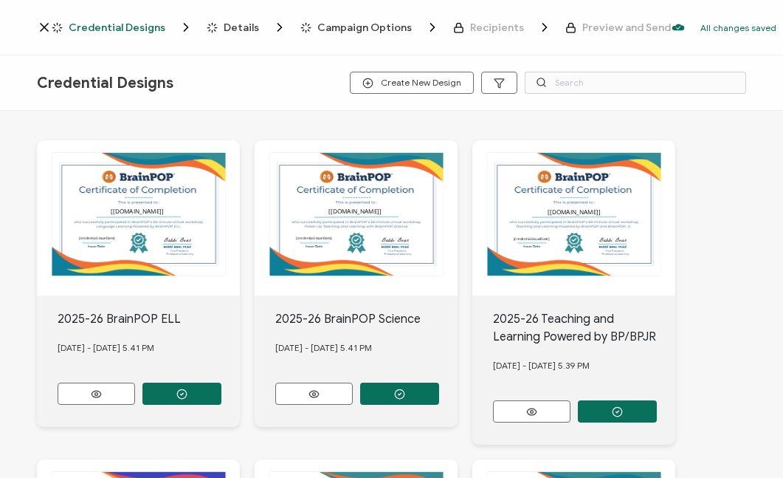
click at [42, 29] on icon at bounding box center [44, 27] width 7 height 7
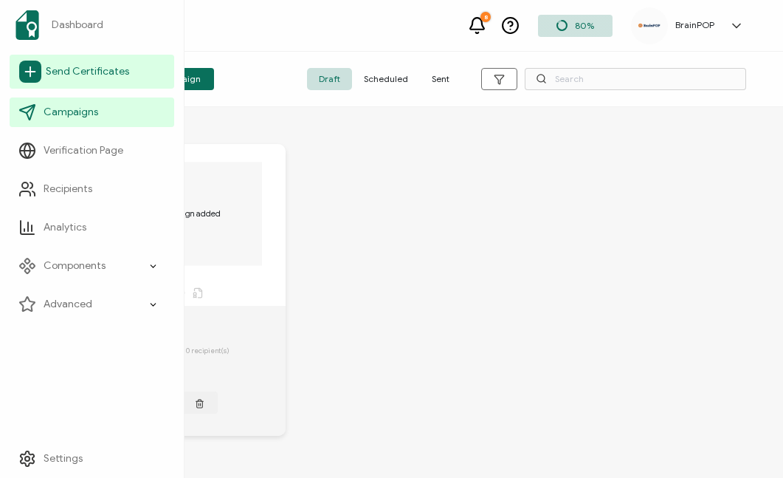
click at [71, 69] on span "Send Certificates" at bounding box center [87, 71] width 83 height 15
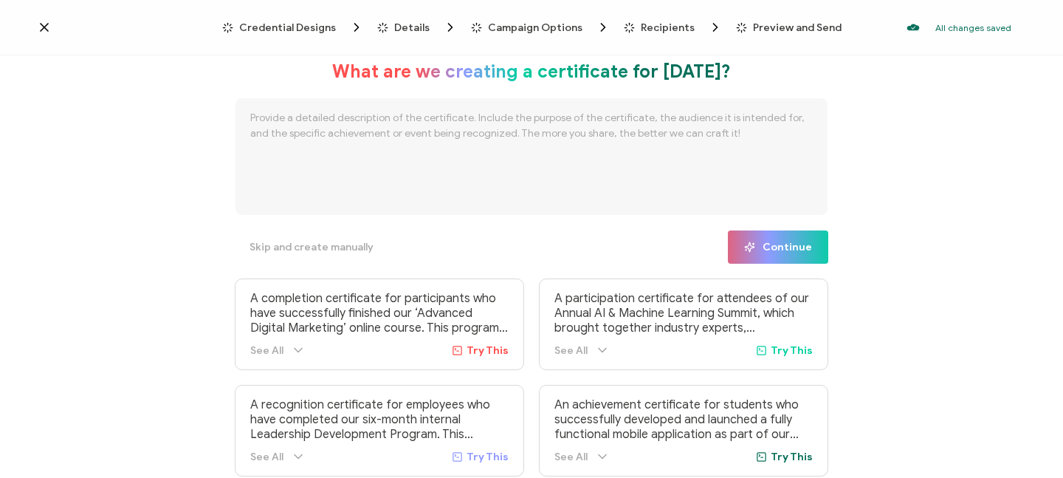
click at [40, 26] on icon at bounding box center [44, 27] width 15 height 15
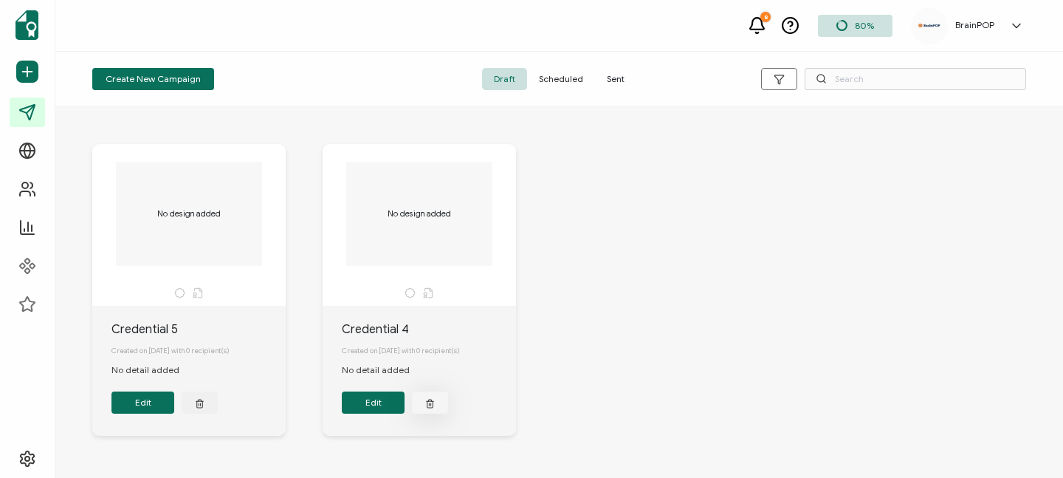
click at [204, 404] on icon "button" at bounding box center [200, 402] width 10 height 11
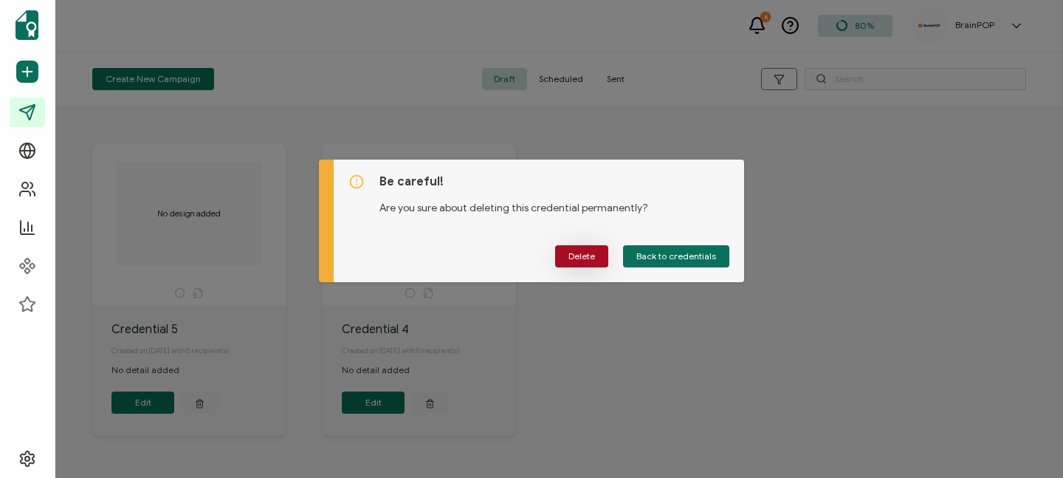
click at [591, 253] on span "Delete" at bounding box center [581, 256] width 27 height 9
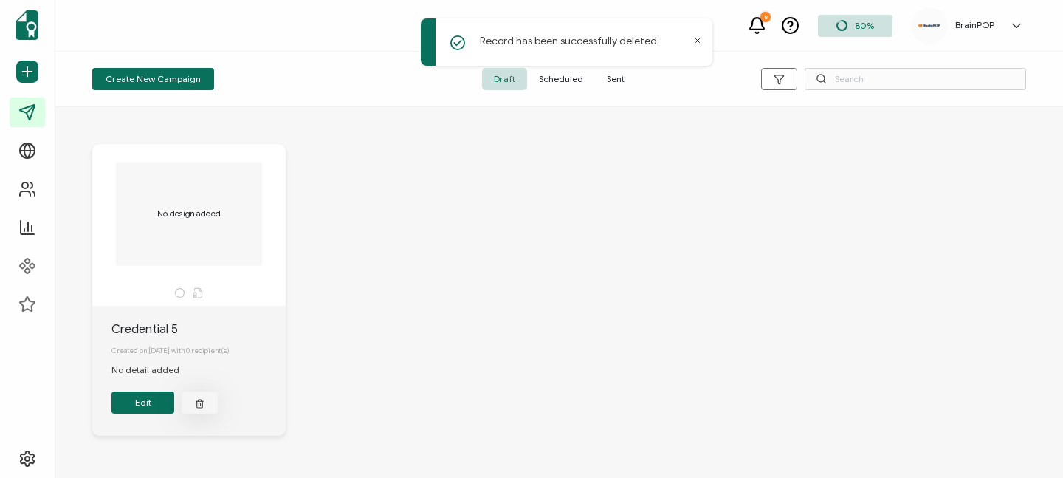
click at [199, 407] on icon "button" at bounding box center [200, 402] width 10 height 11
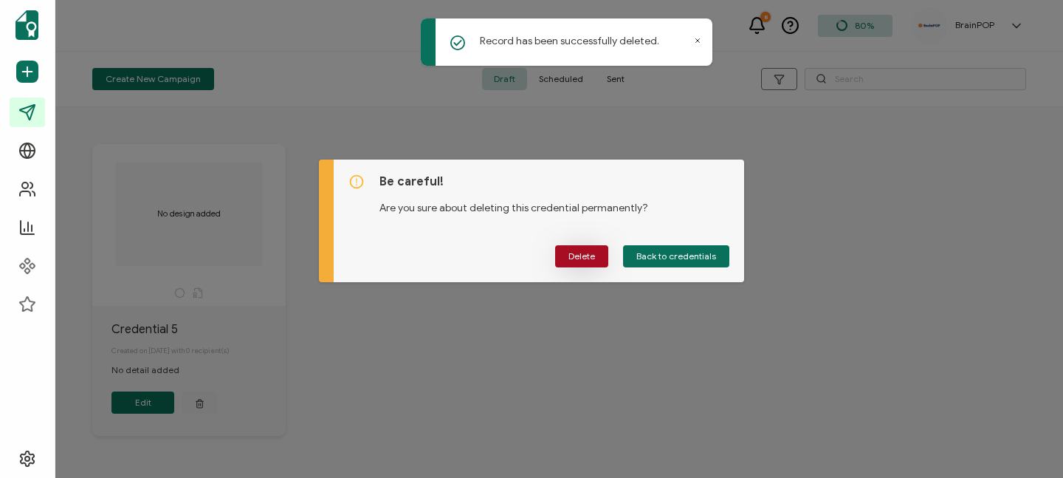
click at [573, 255] on span "Delete" at bounding box center [581, 256] width 27 height 9
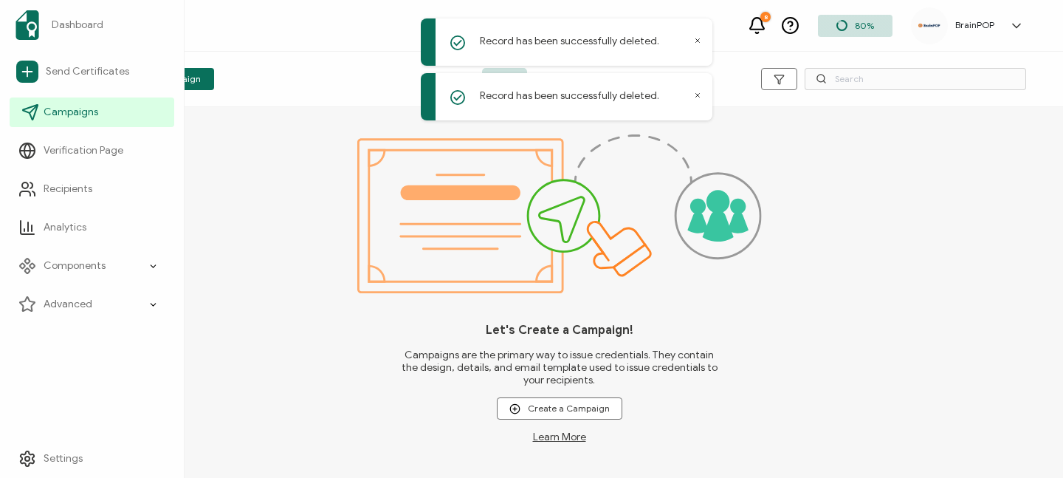
click at [55, 112] on span "Campaigns" at bounding box center [71, 112] width 55 height 15
click at [24, 18] on img at bounding box center [32, 25] width 24 height 30
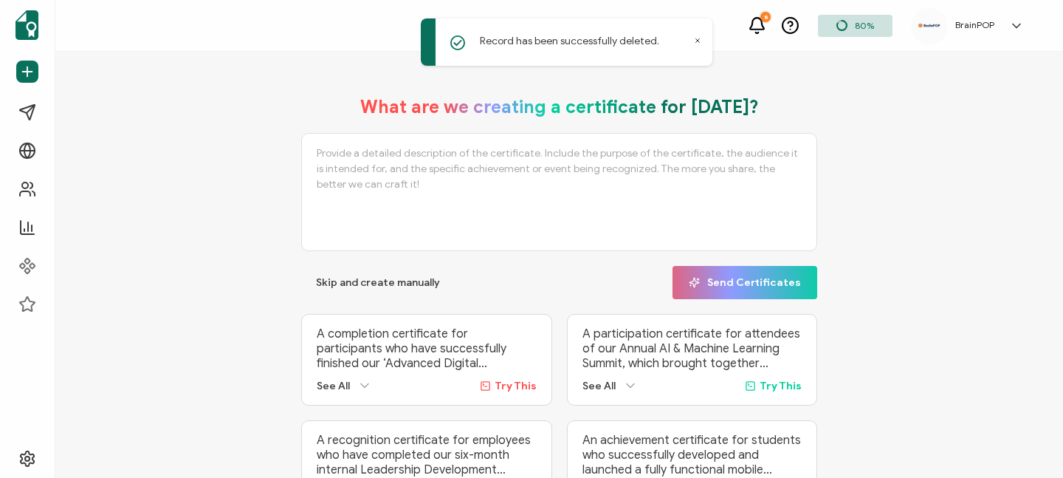
click at [695, 38] on icon at bounding box center [697, 40] width 7 height 7
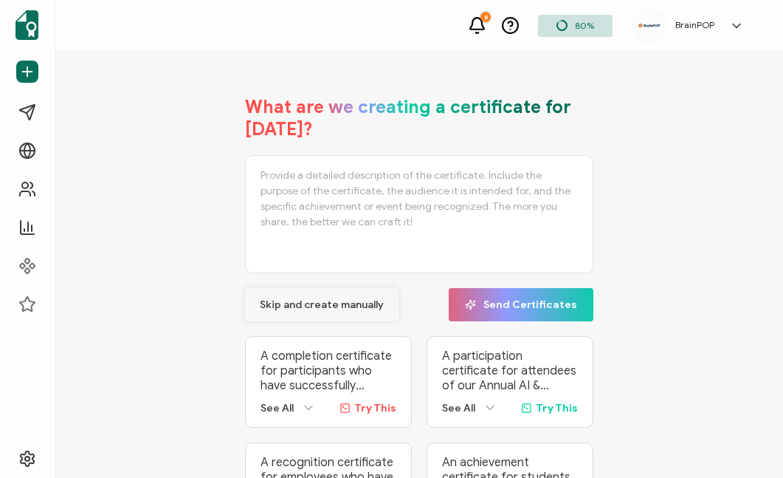
click at [311, 306] on span "Skip and create manually" at bounding box center [322, 305] width 124 height 10
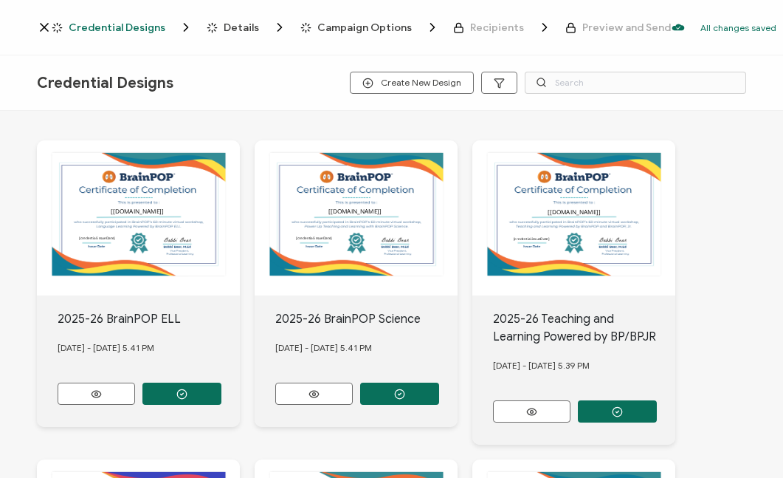
click at [44, 29] on icon at bounding box center [44, 27] width 15 height 15
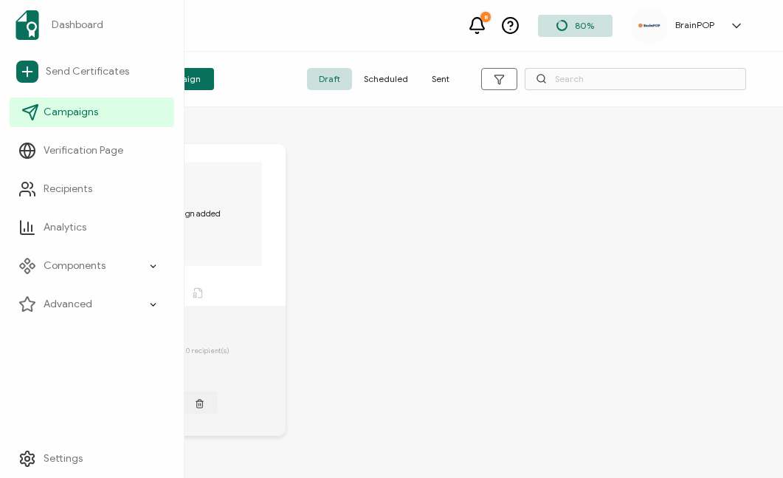
click at [67, 112] on span "Campaigns" at bounding box center [71, 112] width 55 height 15
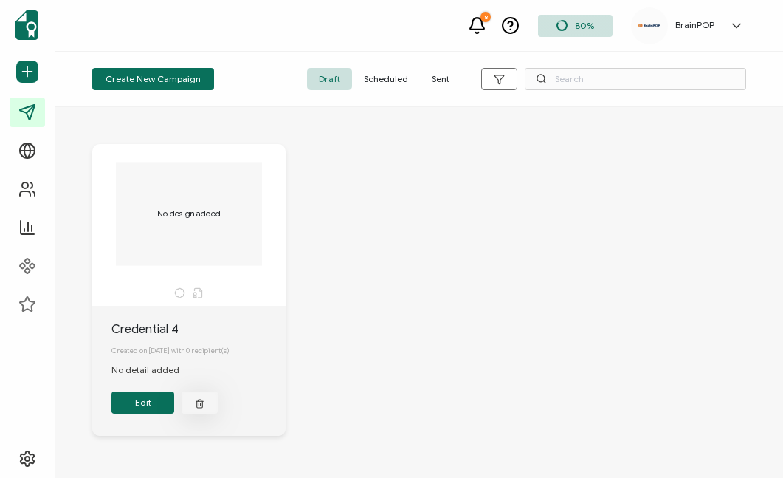
click at [199, 405] on line "button" at bounding box center [199, 404] width 0 height 2
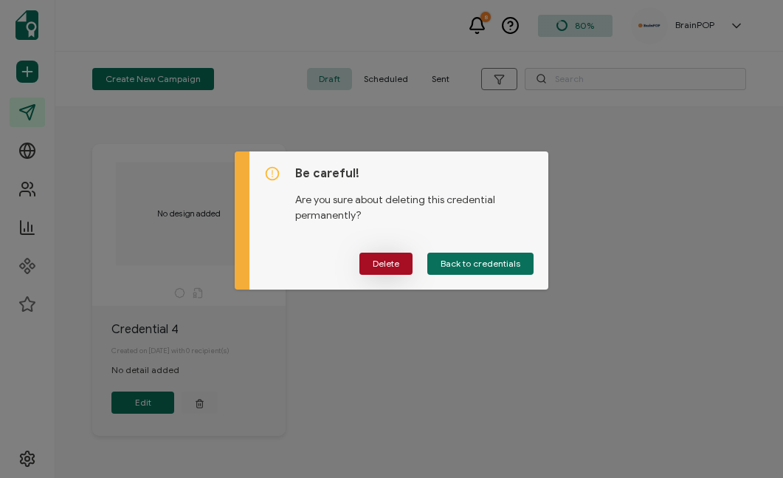
click at [384, 265] on span "Delete" at bounding box center [386, 263] width 27 height 9
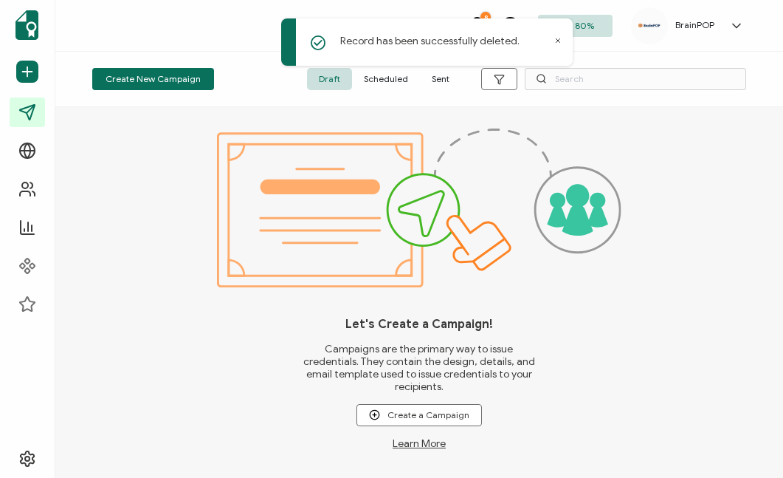
click at [438, 80] on span "Sent" at bounding box center [440, 79] width 41 height 22
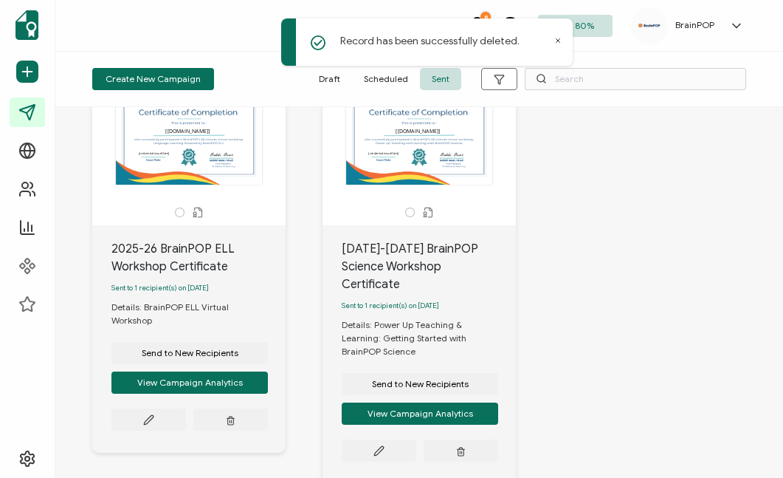
scroll to position [80, 0]
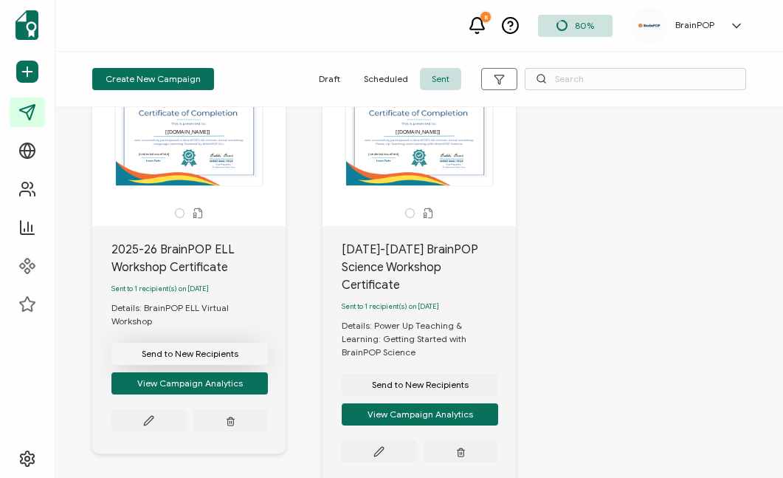
click at [203, 349] on span "Send to New Recipients" at bounding box center [190, 353] width 97 height 9
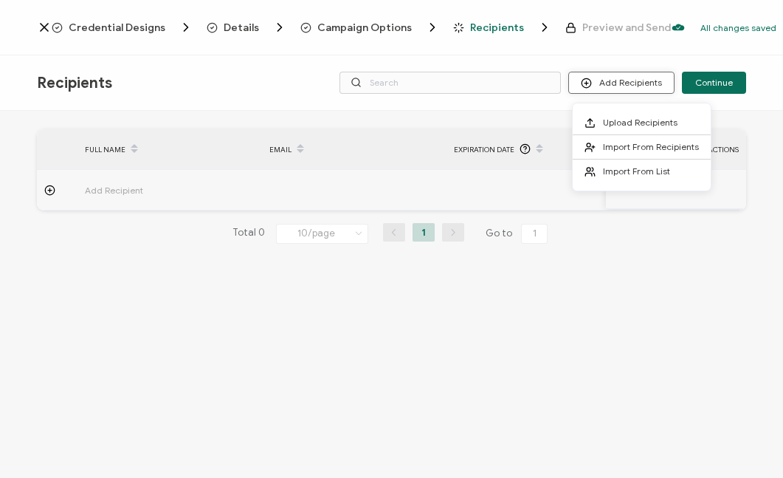
click at [588, 83] on icon at bounding box center [586, 83] width 11 height 11
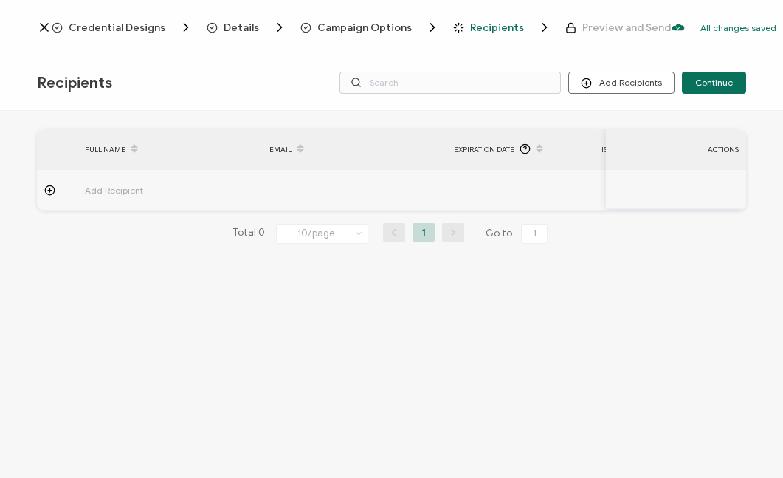
click at [131, 302] on div "FULL NAME EMAIL Expiration Date Issue Date ACTIONS Add Recipient FULL NAME EMAI…" at bounding box center [391, 296] width 783 height 371
click at [109, 185] on span "Add Recipient" at bounding box center [155, 190] width 140 height 17
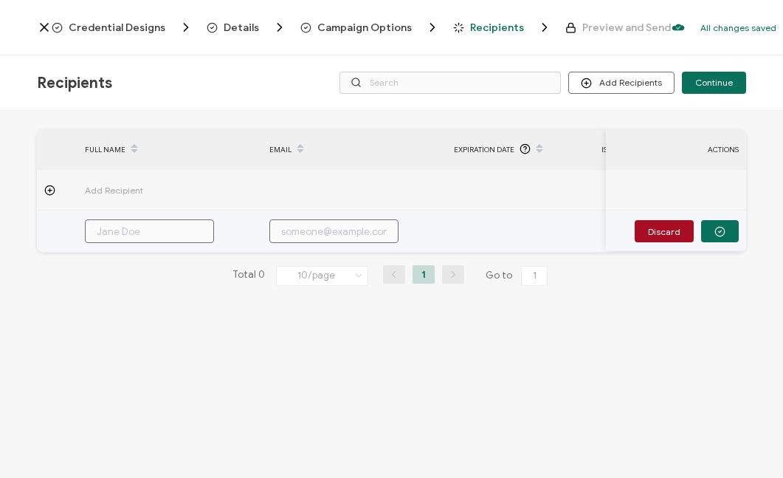
click at [120, 232] on input "text" at bounding box center [149, 231] width 129 height 24
type input "K"
type input "Ke"
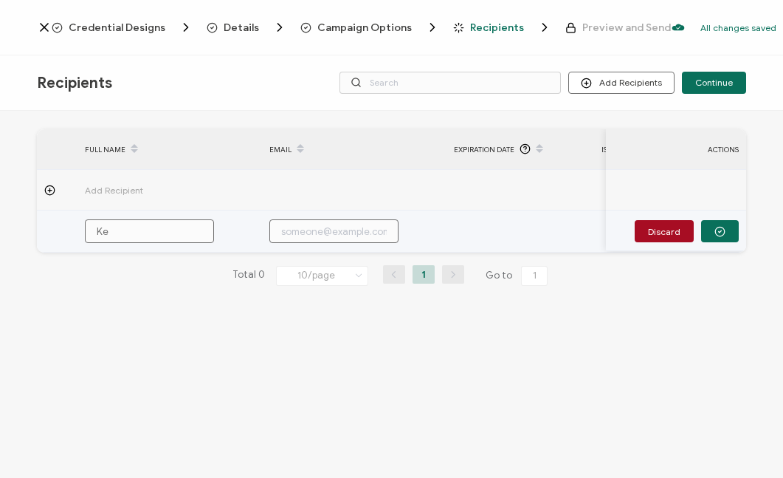
type input "Kel"
type input "Kels"
type input "Kelsi"
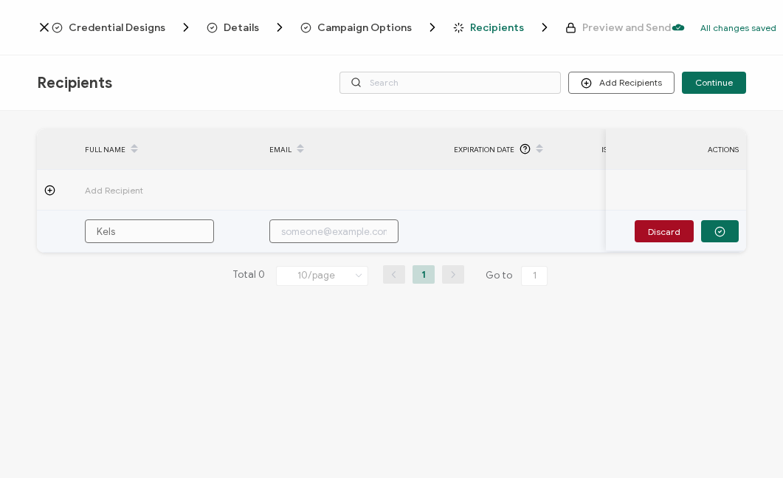
type input "Kelsi"
type input "Kelsie"
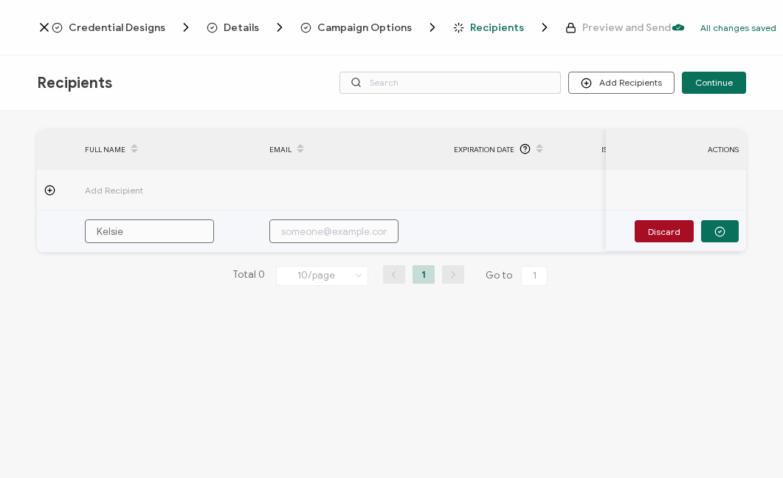
type input "[PERSON_NAME] S"
type input "Kelsie St"
type input "Kelsie Sto"
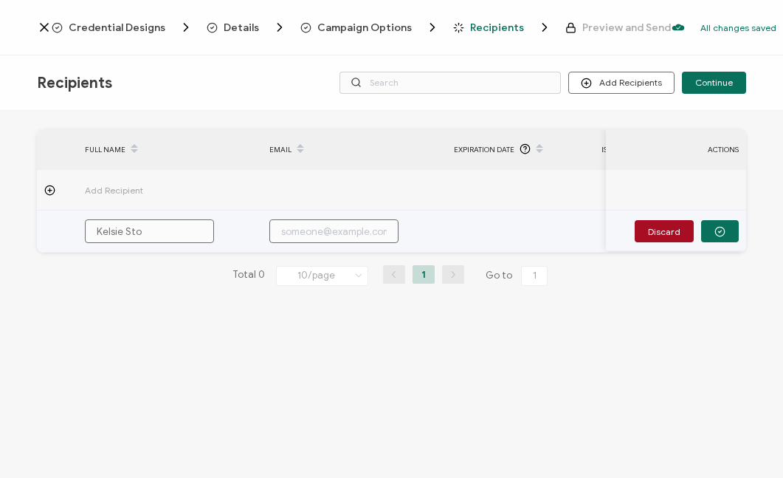
type input "Kelsie Sto"
type input "Kelsie Stoc"
type input "[PERSON_NAME]"
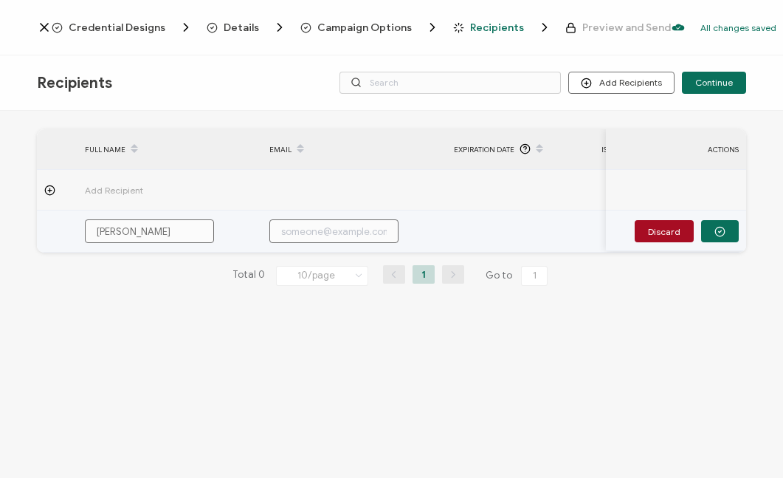
type input "[PERSON_NAME]"
type input "k"
type input "ke"
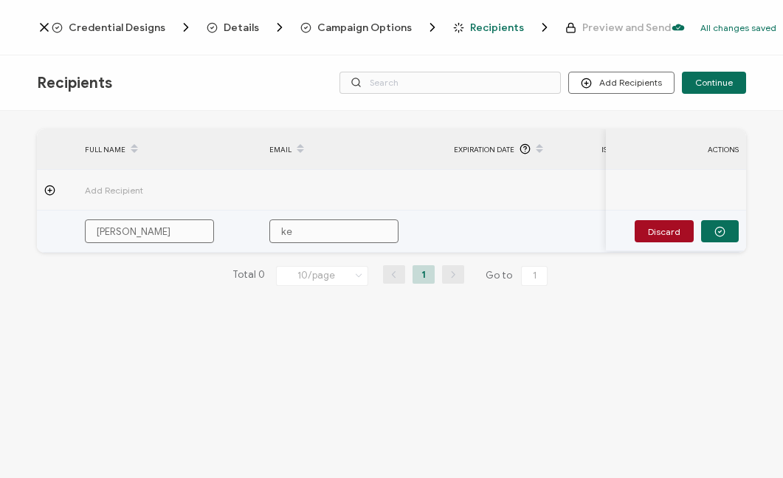
type input "kel"
type input "kels"
type input "kelse"
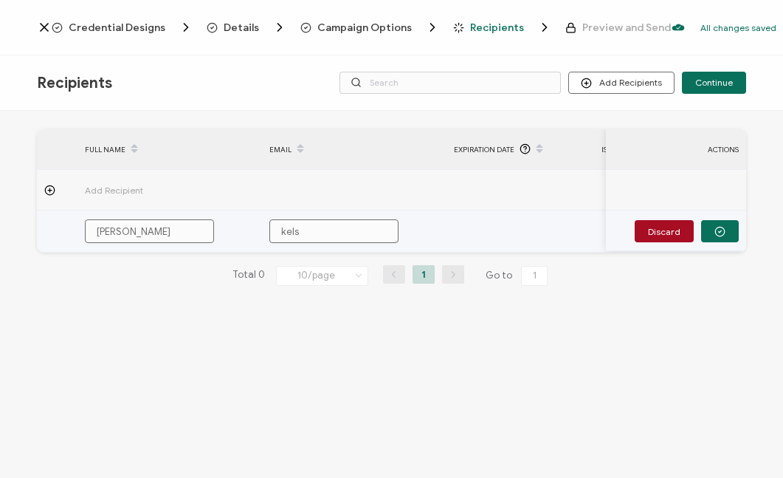
type input "kelse"
type input "kelses"
type input "kelse"
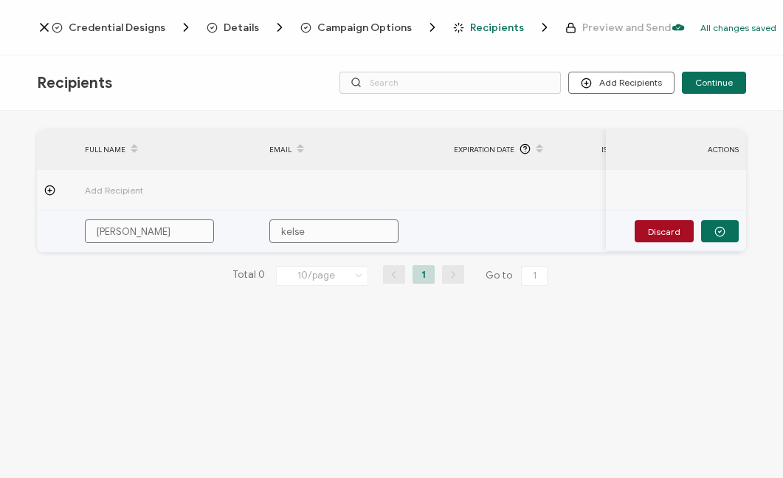
type input "kels"
type input "kelsi"
type input "kelsis"
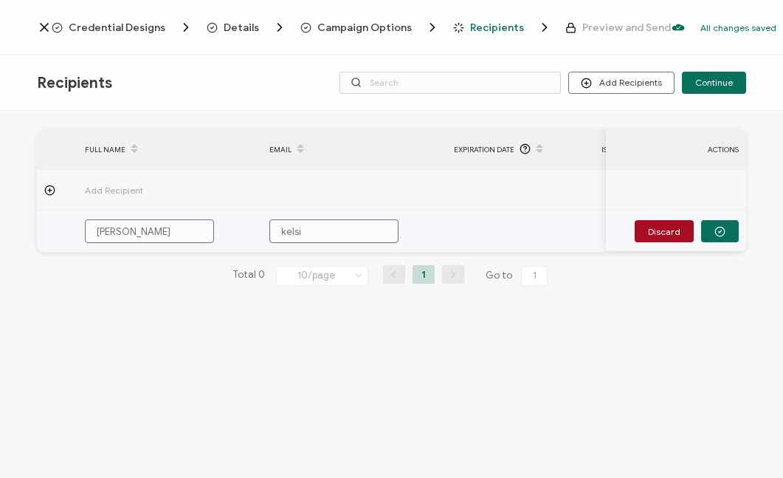
type input "kelsis"
type input "kelsis@"
type input "kelsis"
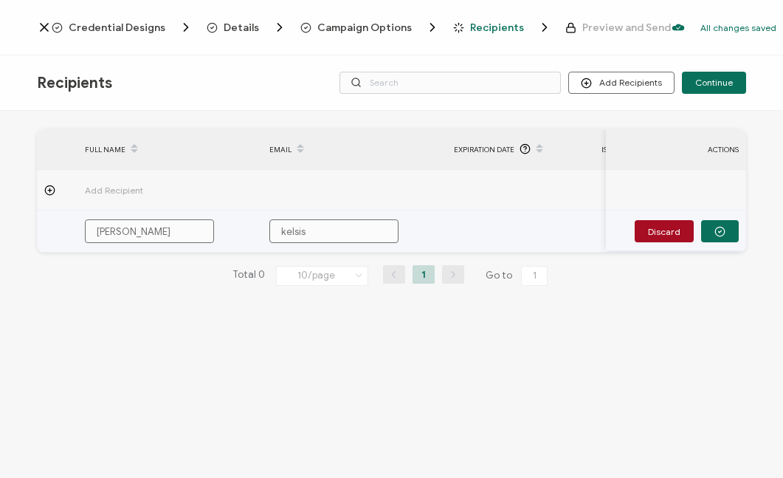
type input "kelsi"
type input "kelsie"
type input "kelsies"
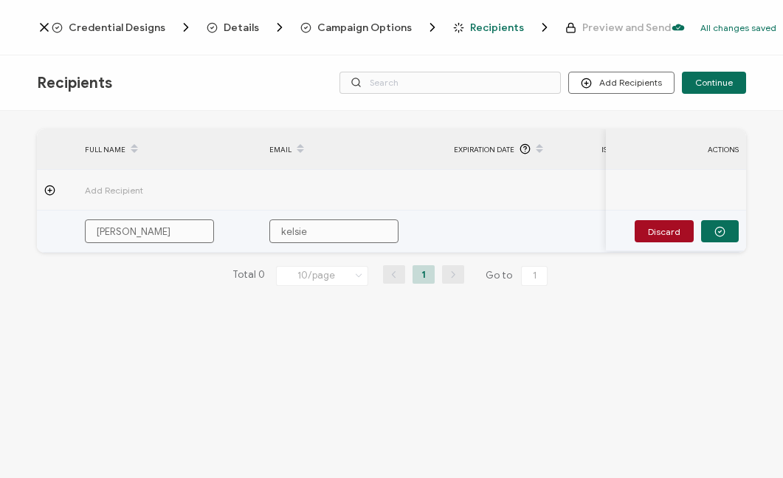
type input "kelsies"
type input "kelsies@"
type input "kelsies@b"
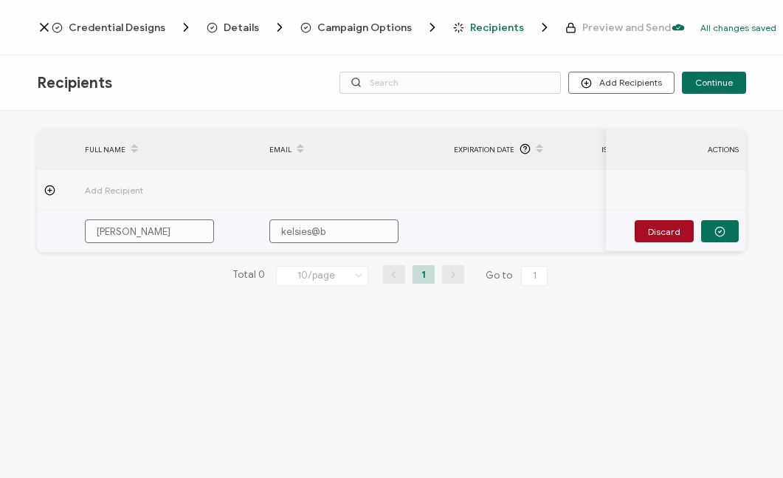
type input "kelsies@br"
type input "kelsies@bra"
type input "kelsies@brai"
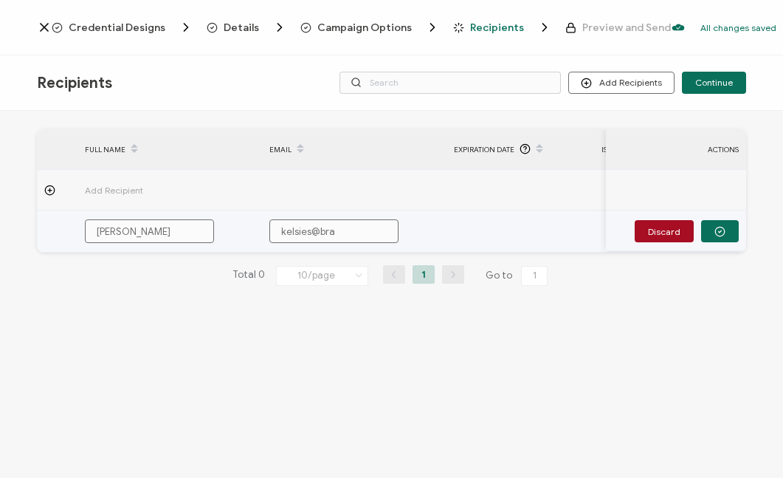
type input "kelsies@brai"
type input "kelsies@brain"
type input "kelsies@brainp"
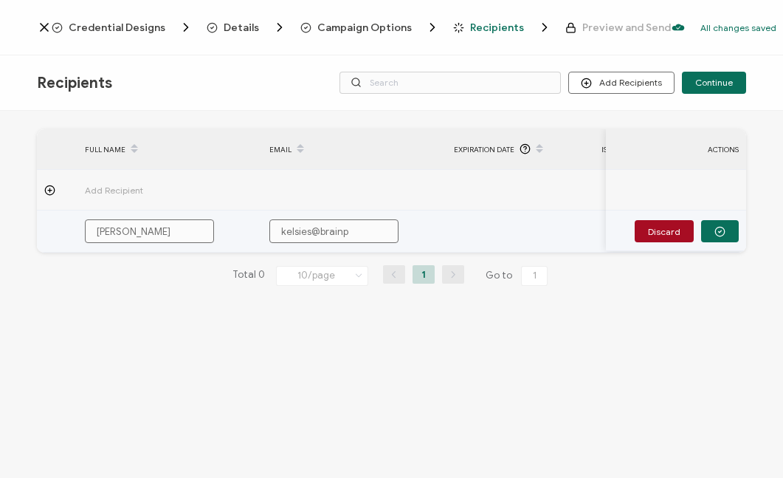
type input "kelsies@brainpo"
type input "kelsies@brainpop"
type input "kelsies@brainpop."
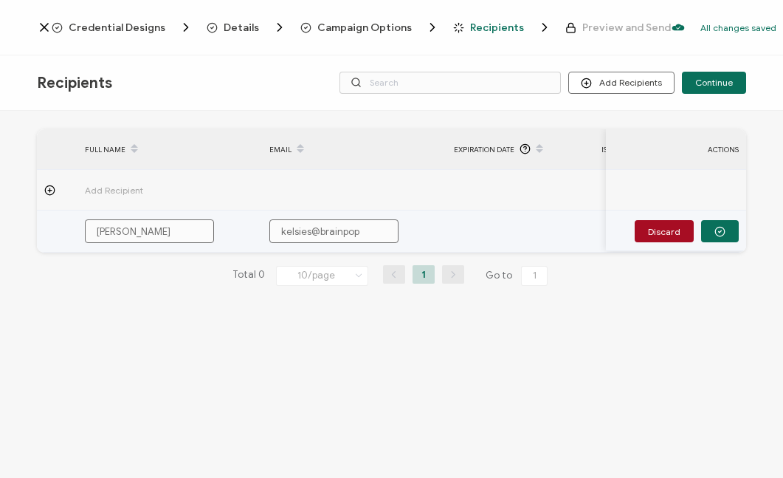
type input "kelsies@brainpop."
type input "kelsies@brainpop.c"
type input "[EMAIL_ADDRESS][DOMAIN_NAME]"
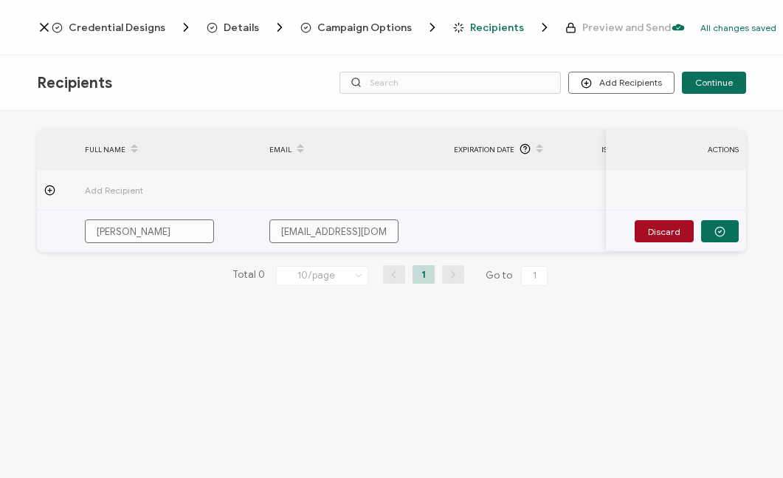
type input "[EMAIL_ADDRESS][DOMAIN_NAME]"
click at [722, 231] on icon "button" at bounding box center [720, 231] width 11 height 11
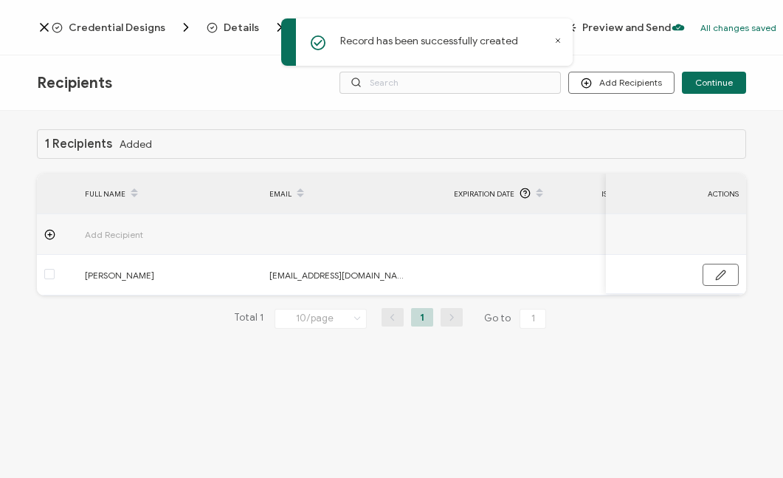
click at [557, 37] on icon at bounding box center [557, 40] width 7 height 7
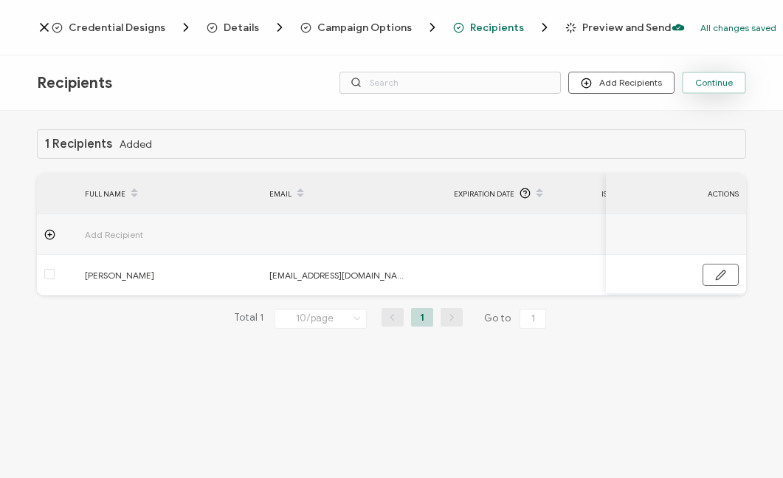
click at [711, 80] on span "Continue" at bounding box center [714, 82] width 38 height 9
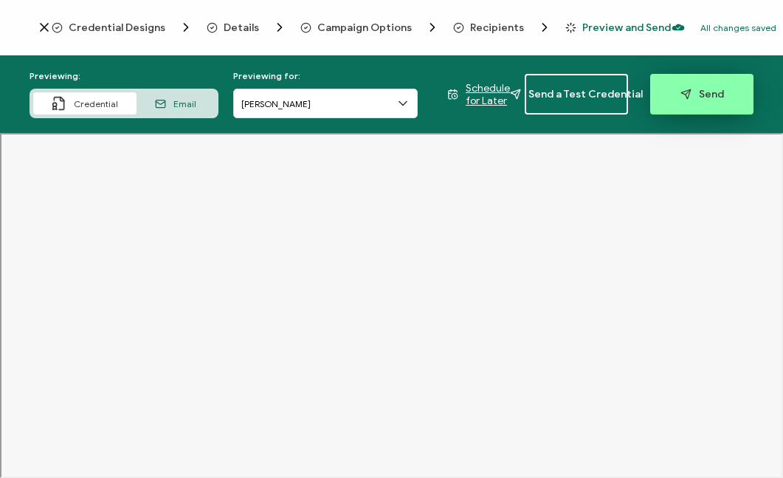
click at [703, 96] on span "Send" at bounding box center [703, 94] width 44 height 11
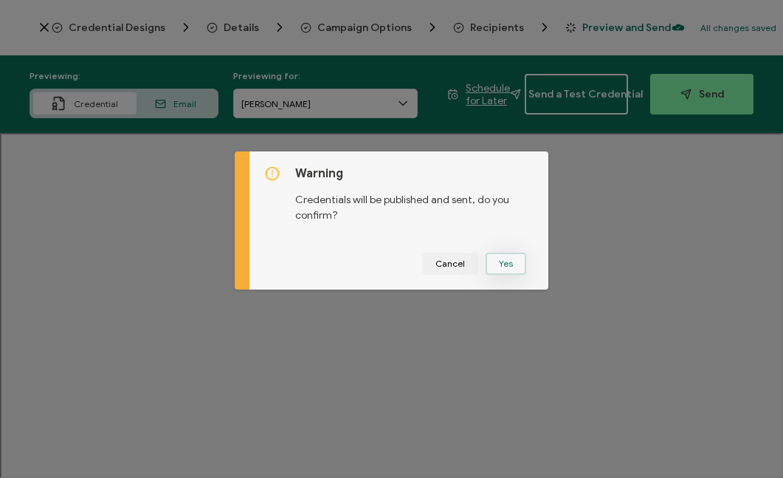
click at [509, 265] on button "Yes" at bounding box center [506, 263] width 41 height 22
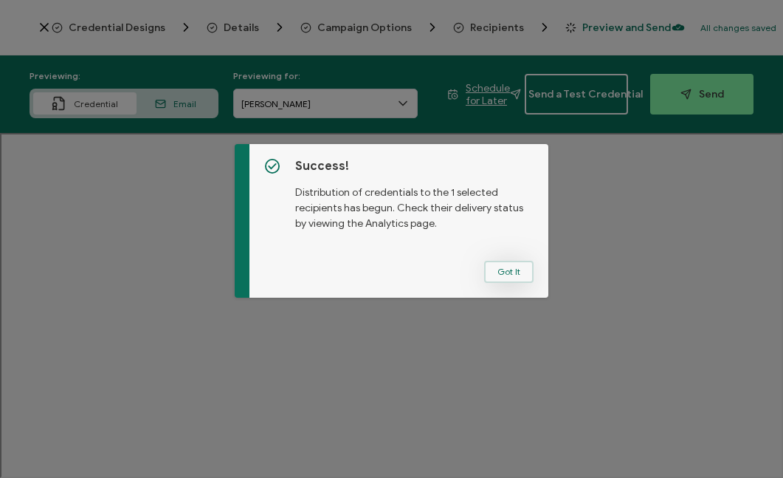
click at [501, 272] on button "Got It" at bounding box center [508, 272] width 49 height 22
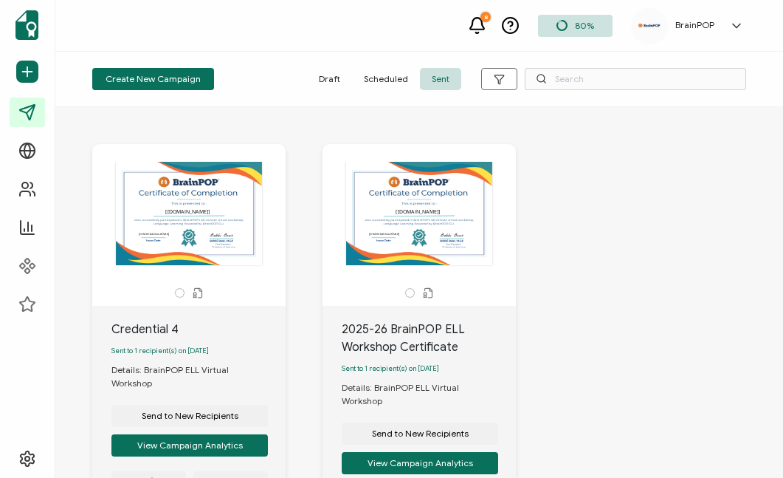
click at [331, 78] on span "Draft" at bounding box center [329, 79] width 45 height 22
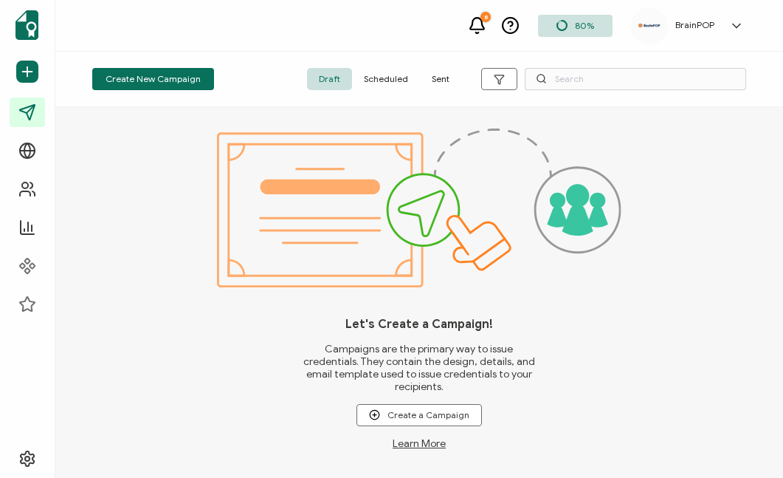
click at [371, 80] on span "Scheduled" at bounding box center [386, 79] width 68 height 22
click at [438, 79] on span "Sent" at bounding box center [440, 79] width 41 height 22
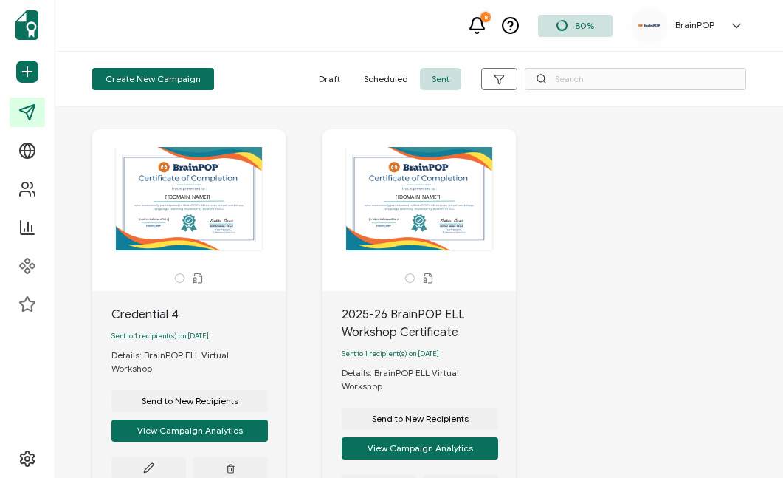
scroll to position [23, 0]
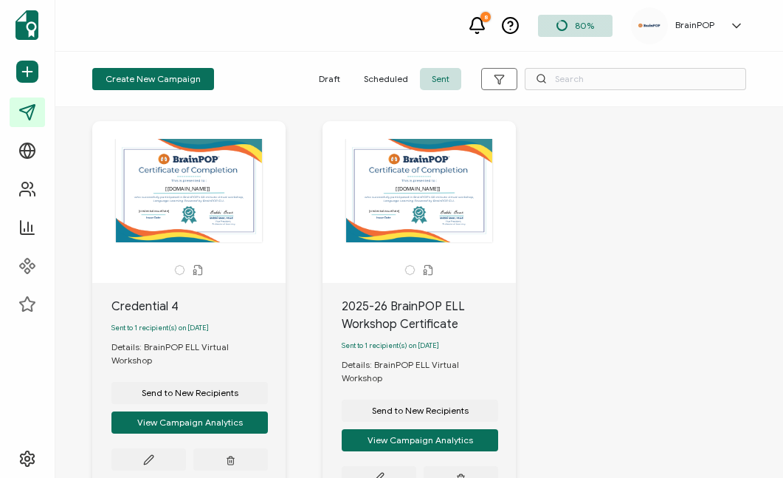
click at [162, 303] on div "Credential 4" at bounding box center [198, 306] width 174 height 18
click at [150, 454] on icon at bounding box center [148, 459] width 11 height 11
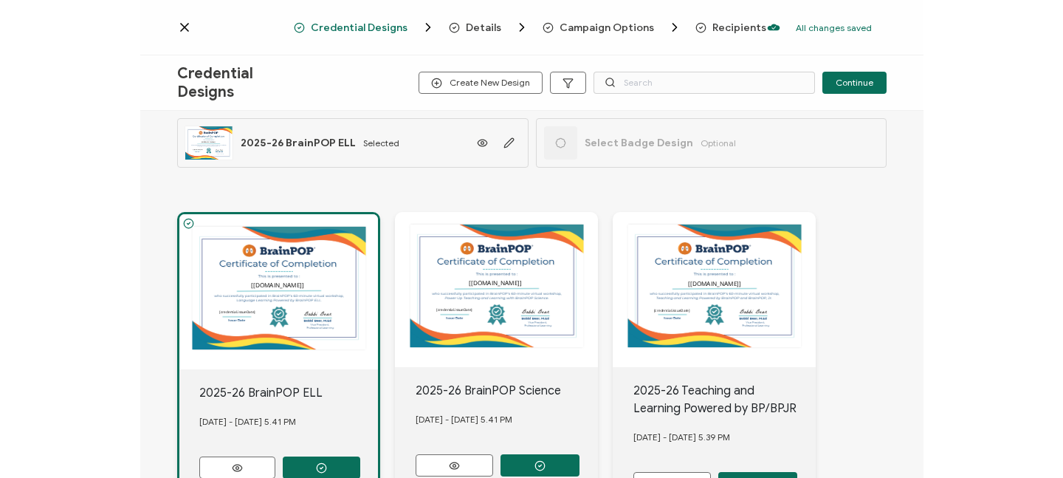
scroll to position [16, 0]
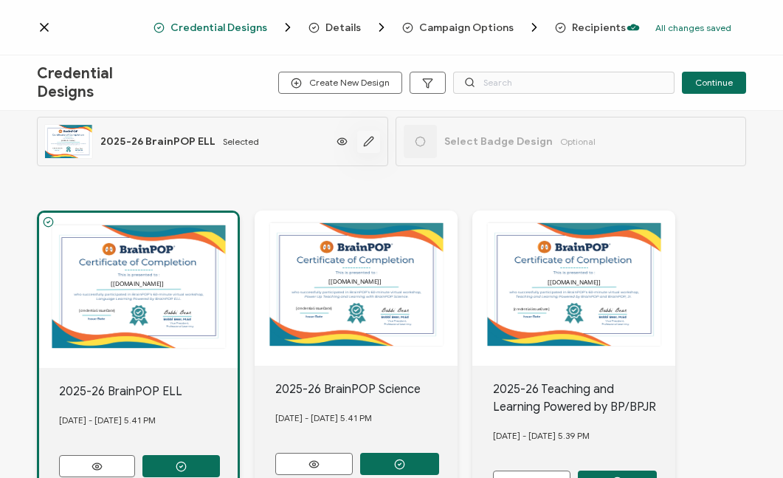
click at [364, 141] on icon "button" at bounding box center [368, 141] width 9 height 9
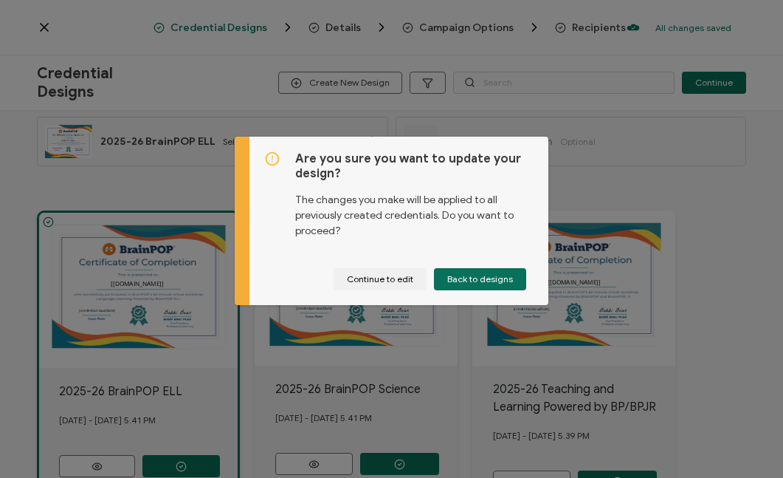
click at [701, 171] on div "Are you sure you want to update your design? The changes you make will be appli…" at bounding box center [391, 239] width 783 height 478
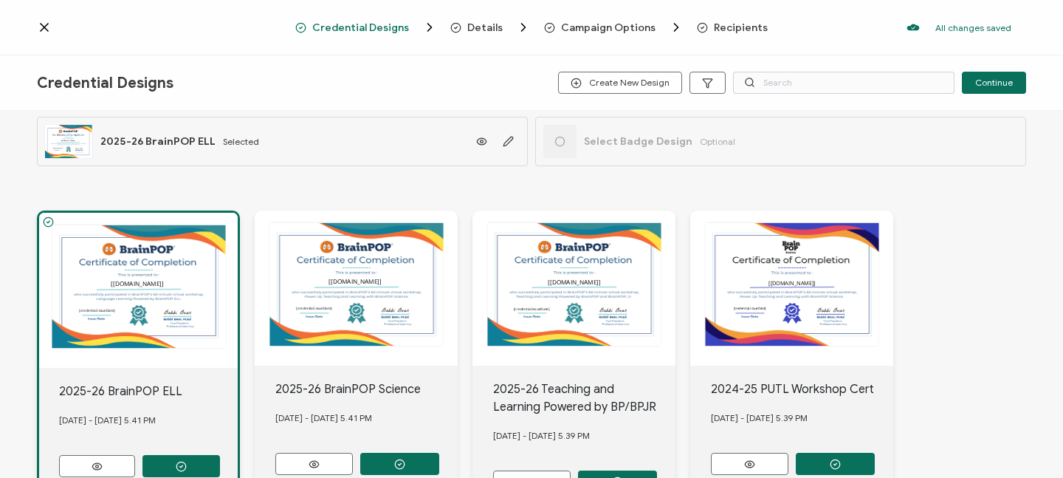
click at [43, 25] on icon at bounding box center [44, 27] width 7 height 7
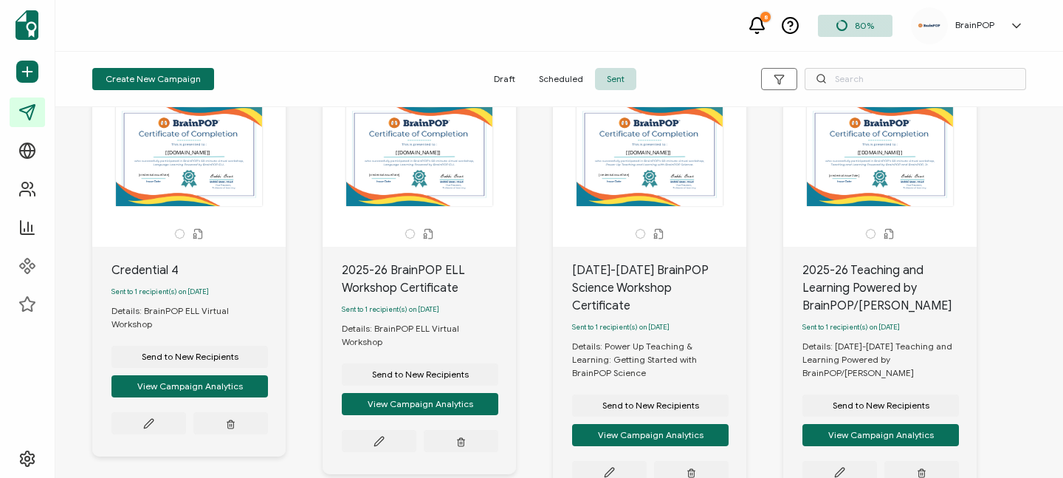
scroll to position [55, 0]
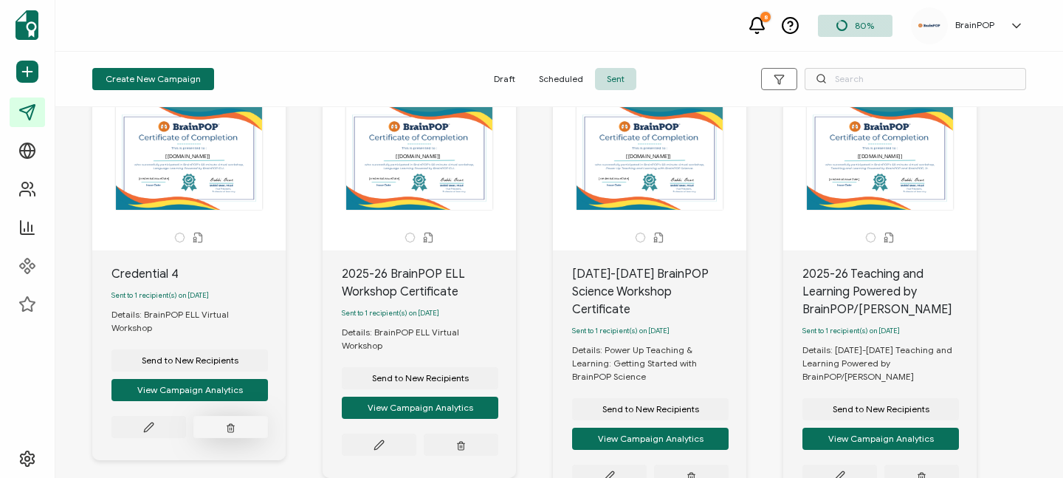
click at [238, 418] on button "button" at bounding box center [230, 427] width 75 height 22
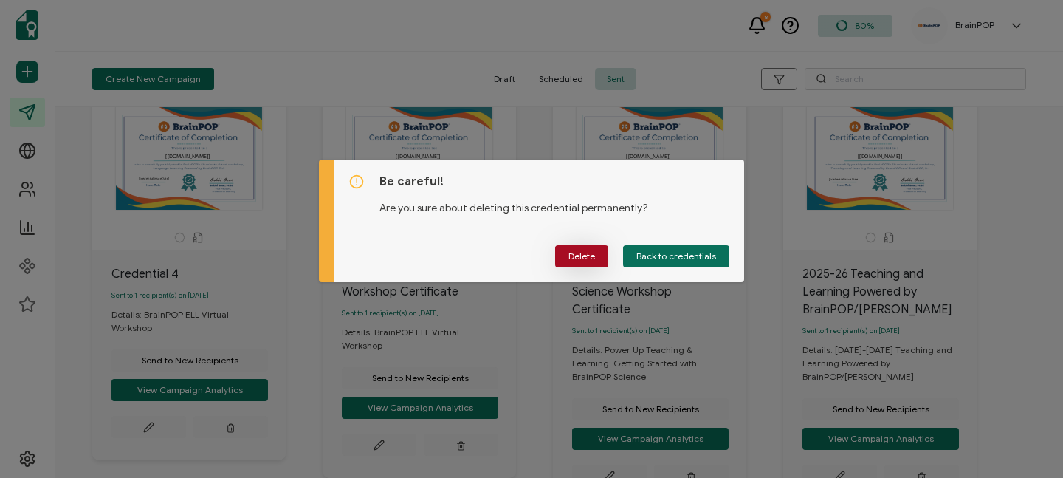
click at [572, 258] on span "Delete" at bounding box center [581, 256] width 27 height 9
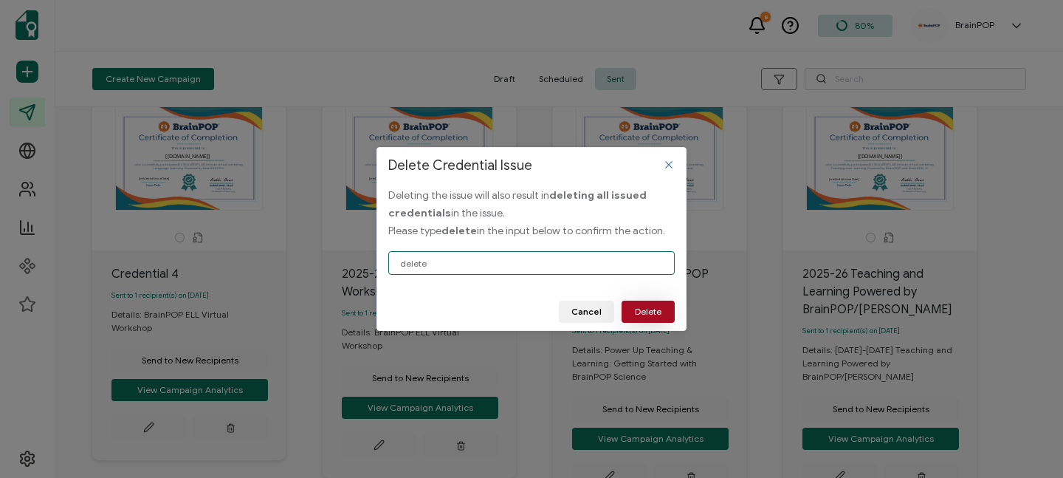
type input "delete"
click at [660, 317] on button "Delete" at bounding box center [648, 311] width 53 height 22
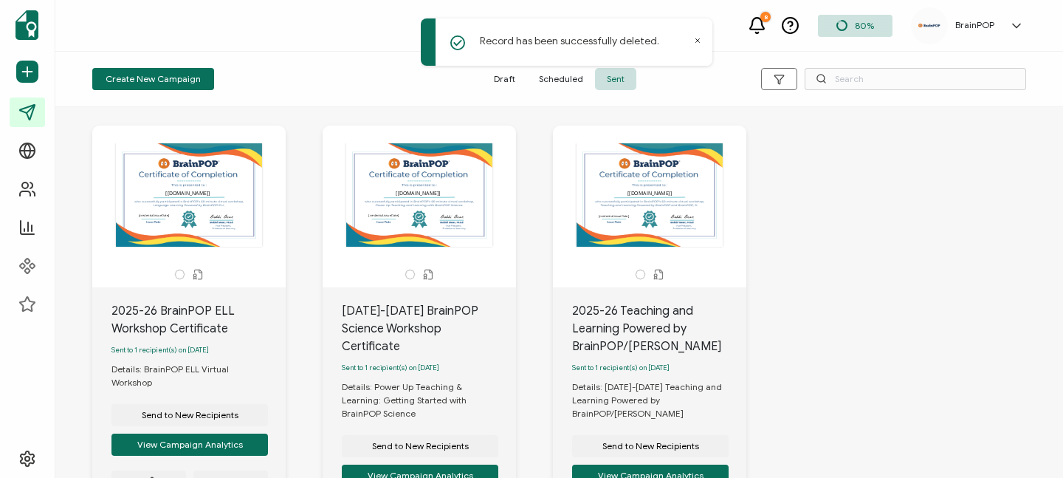
scroll to position [10, 0]
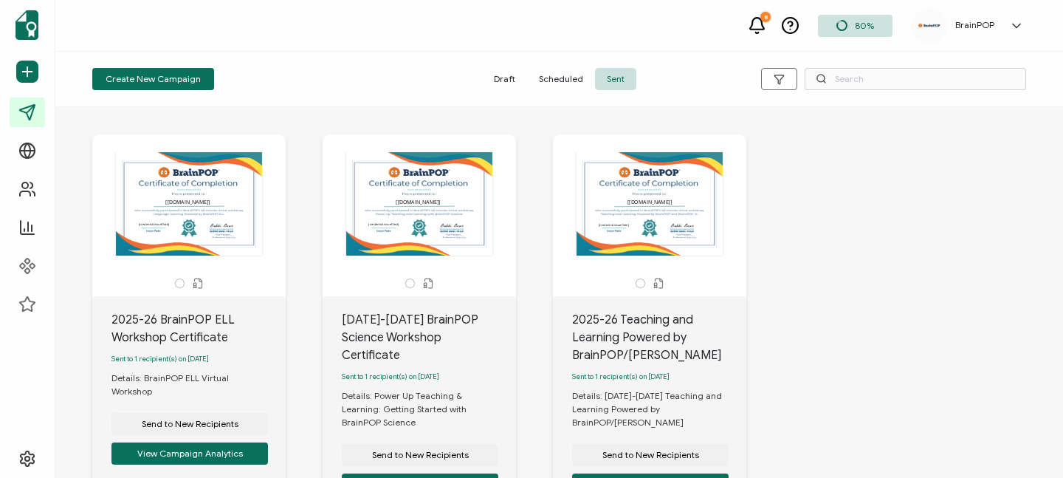
click at [698, 41] on div "8 80% BrainPOP [PERSON_NAME] Bear [PERSON_NAME][EMAIL_ADDRESS][DOMAIN_NAME] ID:…" at bounding box center [559, 26] width 1008 height 52
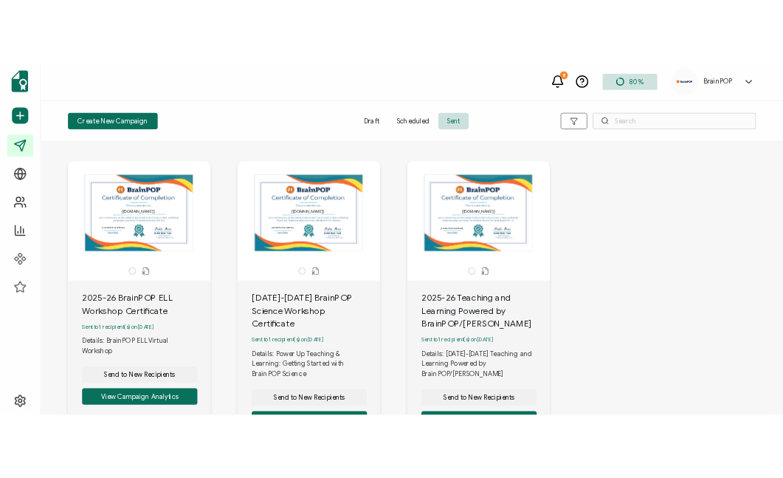
scroll to position [0, 0]
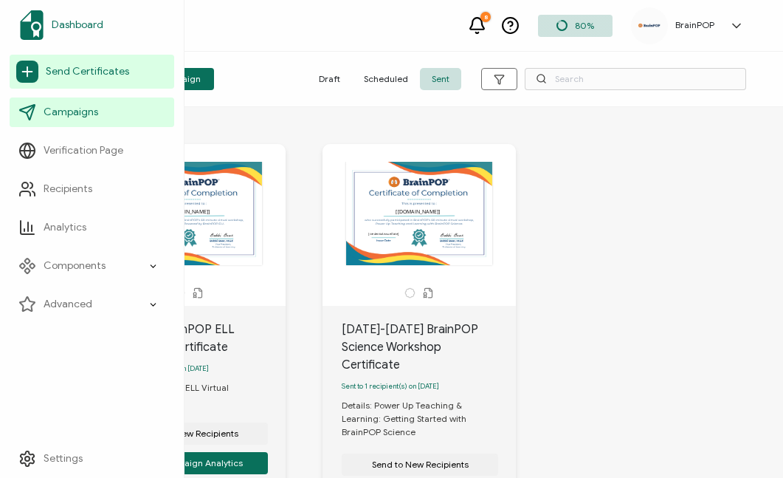
click at [44, 23] on link "Dashboard" at bounding box center [92, 24] width 165 height 41
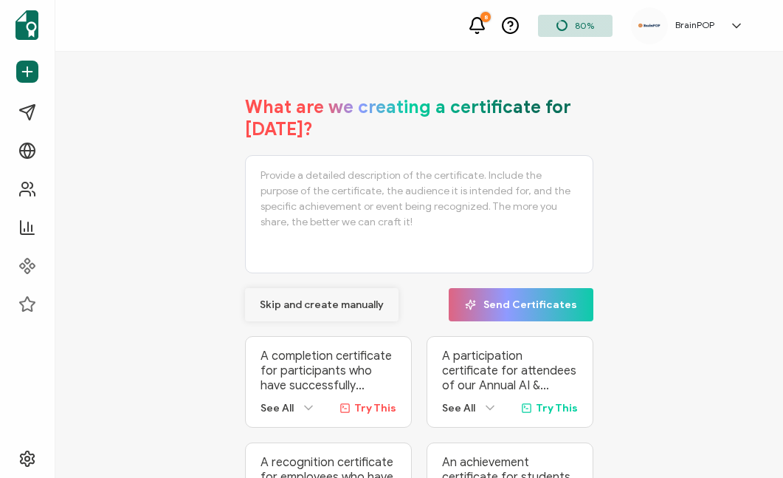
click at [338, 300] on span "Skip and create manually" at bounding box center [322, 305] width 124 height 10
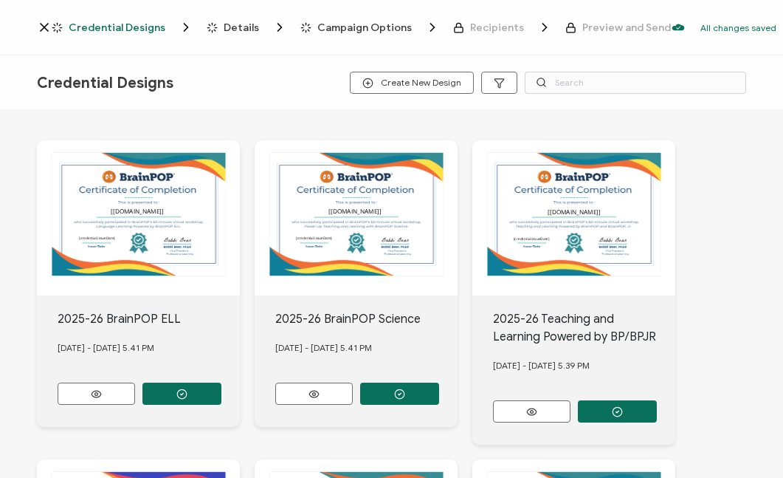
click at [44, 28] on icon at bounding box center [44, 27] width 15 height 15
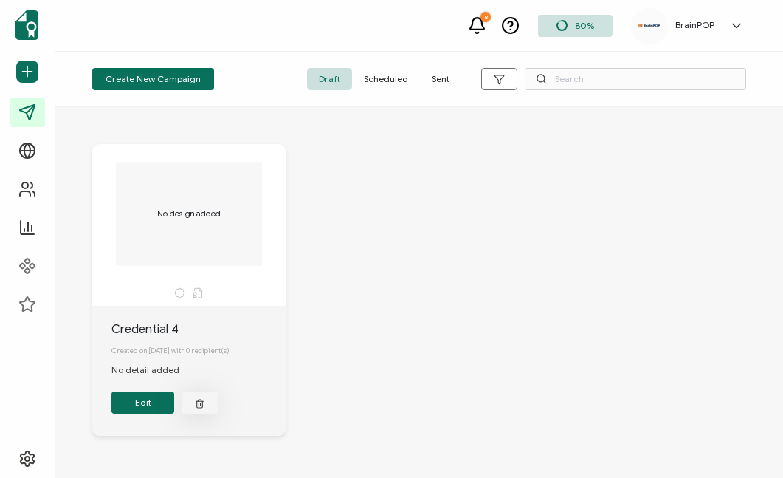
click at [202, 402] on icon "button" at bounding box center [200, 402] width 10 height 11
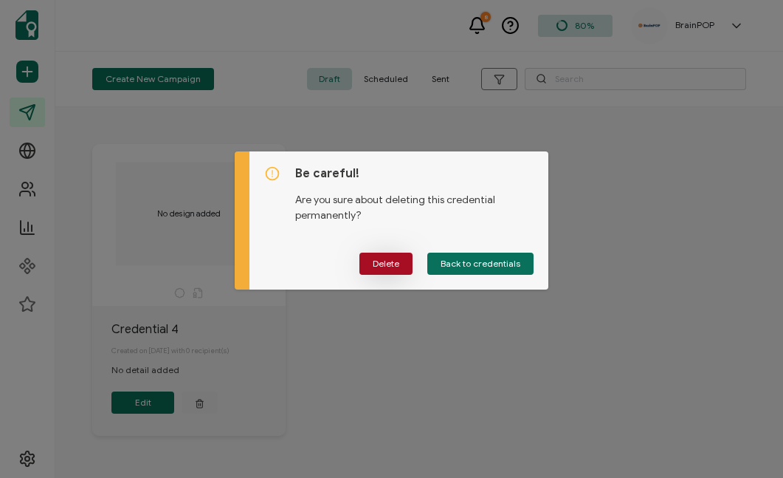
click at [376, 261] on span "Delete" at bounding box center [386, 263] width 27 height 9
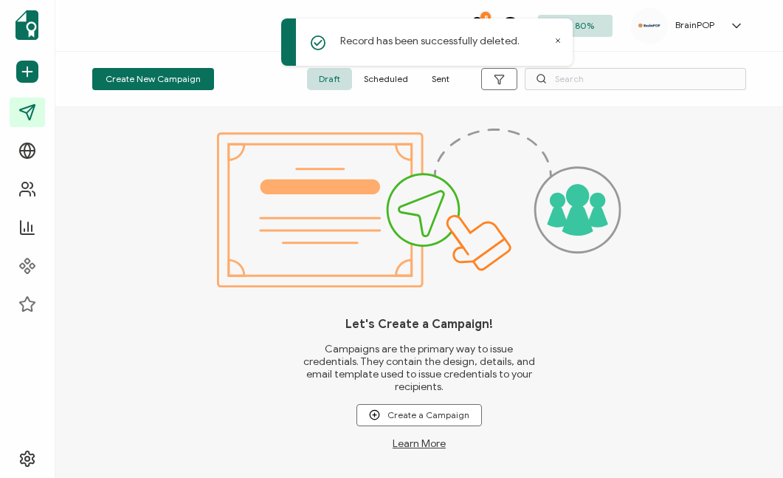
click at [438, 82] on span "Sent" at bounding box center [440, 79] width 41 height 22
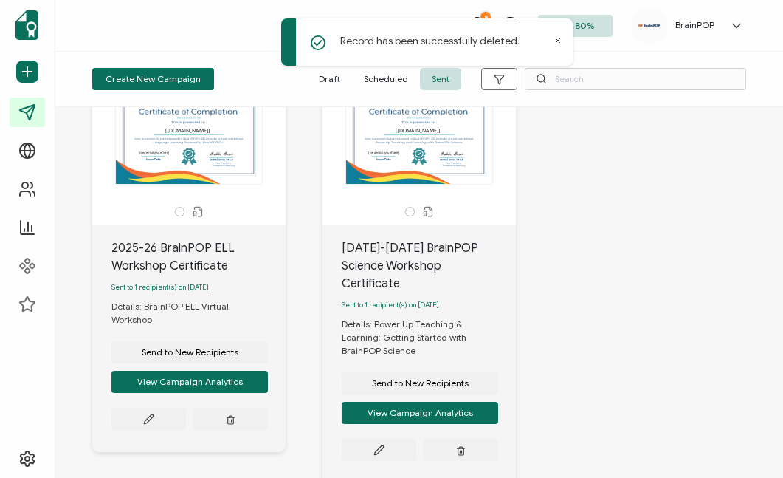
scroll to position [83, 0]
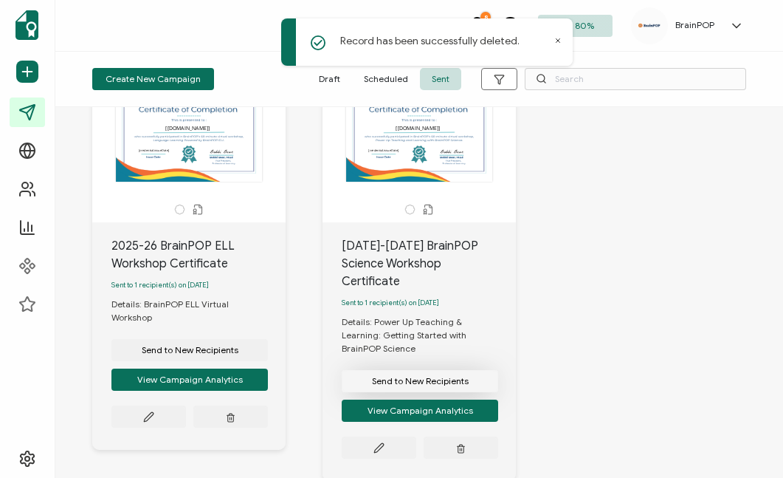
click at [238, 351] on span "Send to New Recipients" at bounding box center [190, 349] width 97 height 9
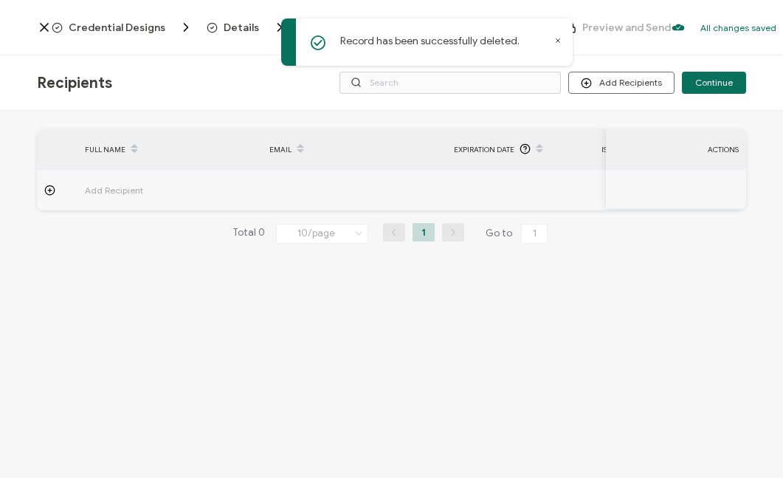
click at [127, 190] on span "Add Recipient" at bounding box center [155, 190] width 140 height 17
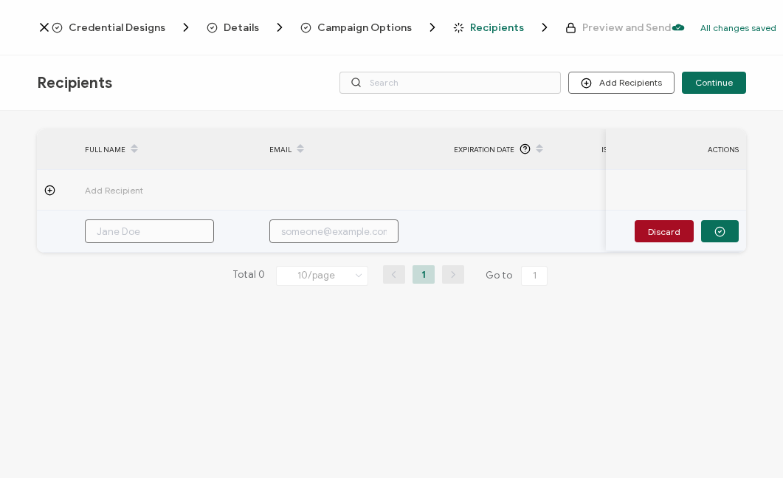
click at [137, 233] on input "text" at bounding box center [149, 231] width 129 height 24
type input "K"
type input "Ke"
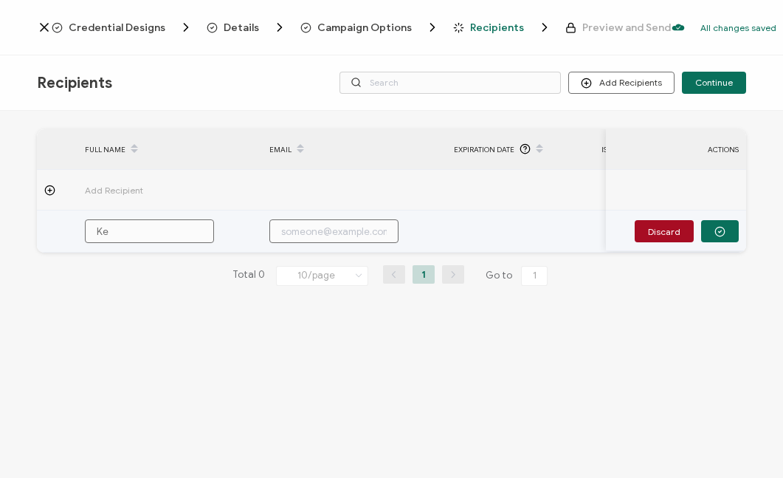
type input "Kel"
type input "Kels"
type input "Kelsi"
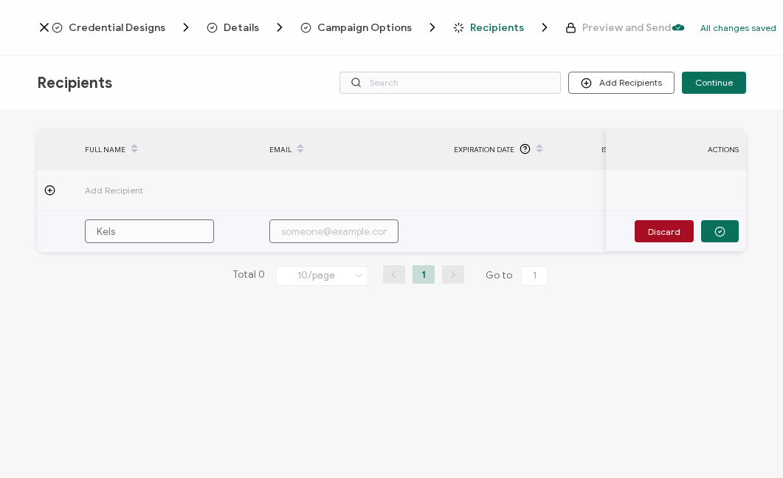
type input "Kelsi"
type input "Kelsie"
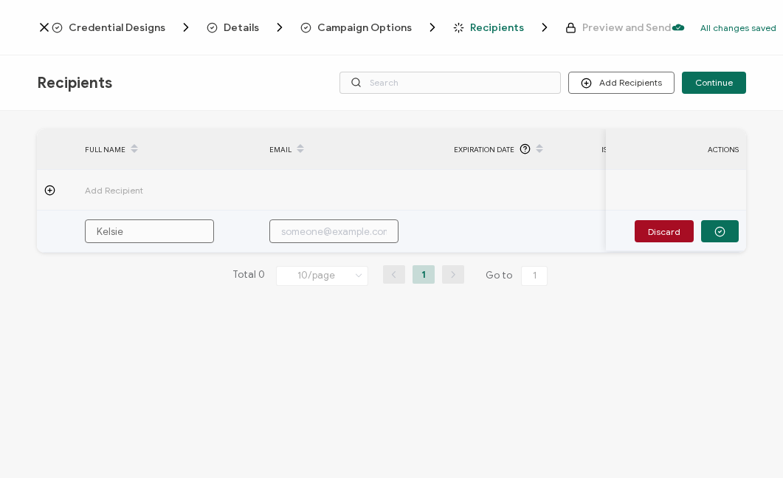
type input "[PERSON_NAME] S"
type input "Kelsie St"
type input "Kelsie Sto"
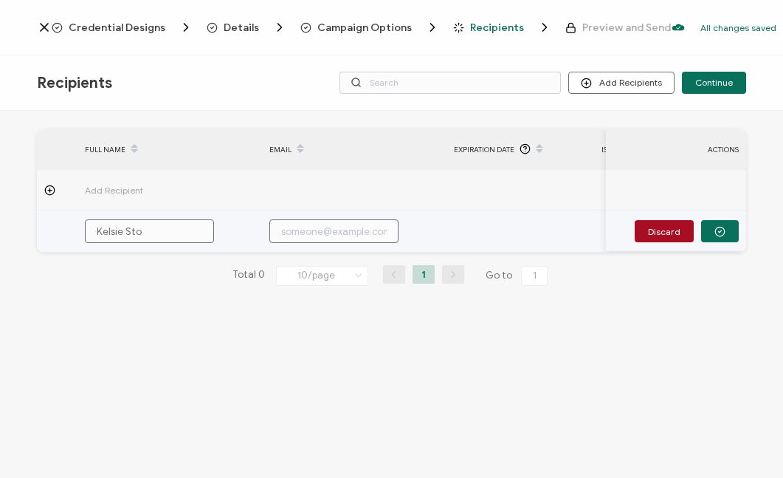
type input "Kelsie Sto"
type input "Kelsie Stoc"
type input "[PERSON_NAME]"
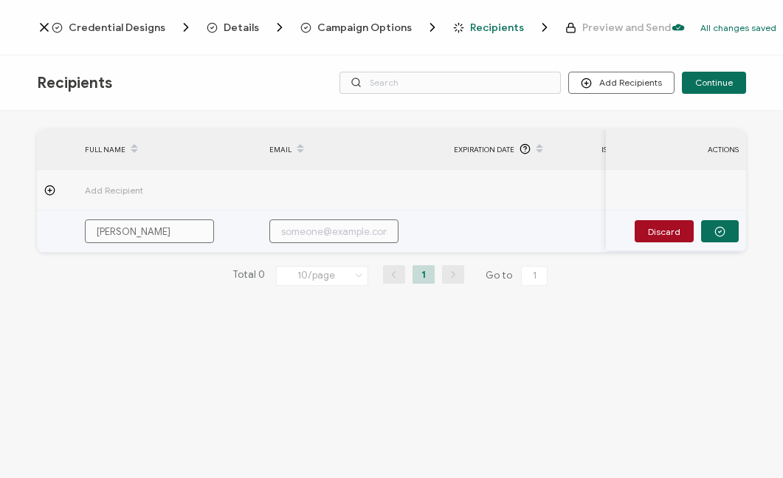
type input "[PERSON_NAME]"
type input "k"
type input "ke"
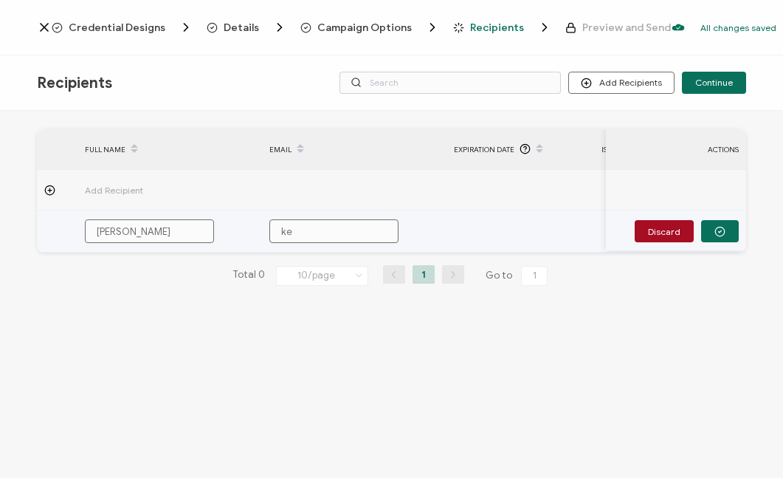
type input "kel"
type input "kels"
type input "kelsi"
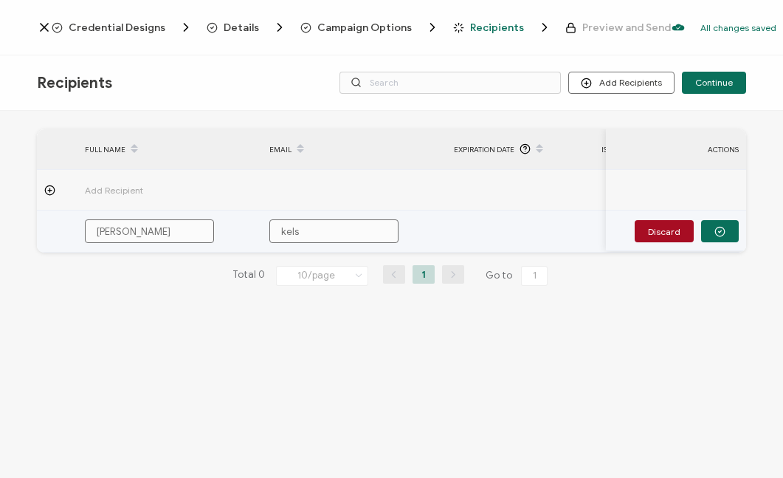
type input "kelsi"
type input "kelsie"
type input "kelsies"
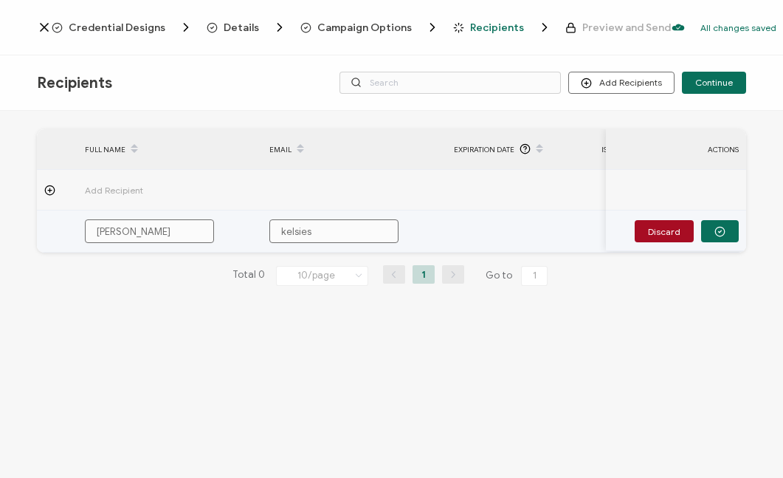
type input "kelsies@"
type input "kelsies@b"
type input "kelsies@br"
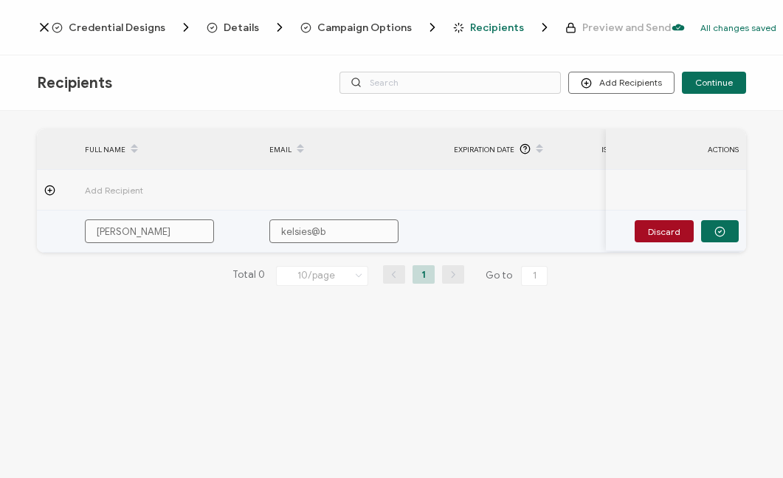
type input "kelsies@br"
type input "kelsies@brai"
type input "kelsies@brain"
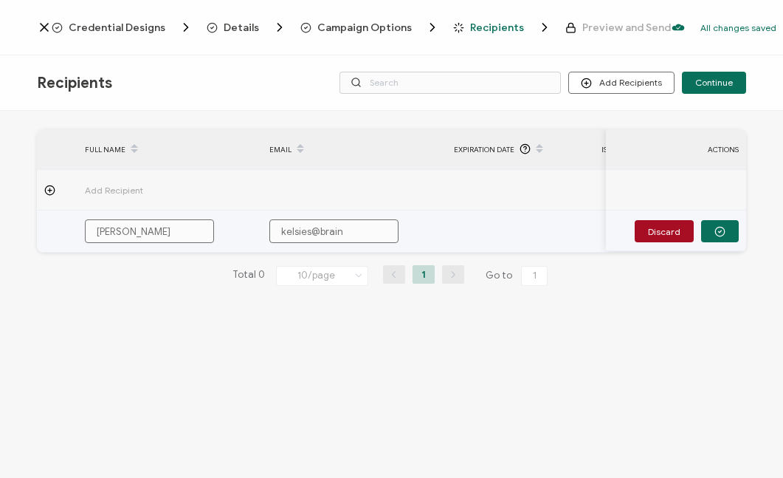
type input "kelsies@brainp"
type input "kelsies@brainpo"
type input "kelsies@brainpop"
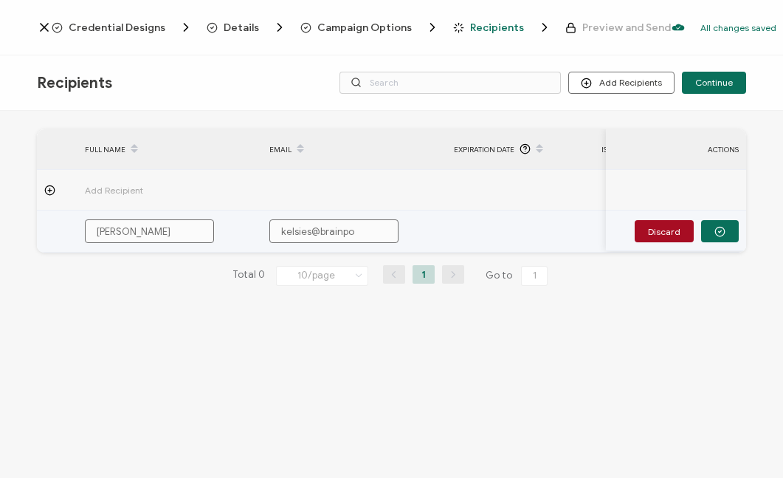
type input "kelsies@brainpop"
type input "kelsies@brainpop."
type input "kelsies@brainpop.c"
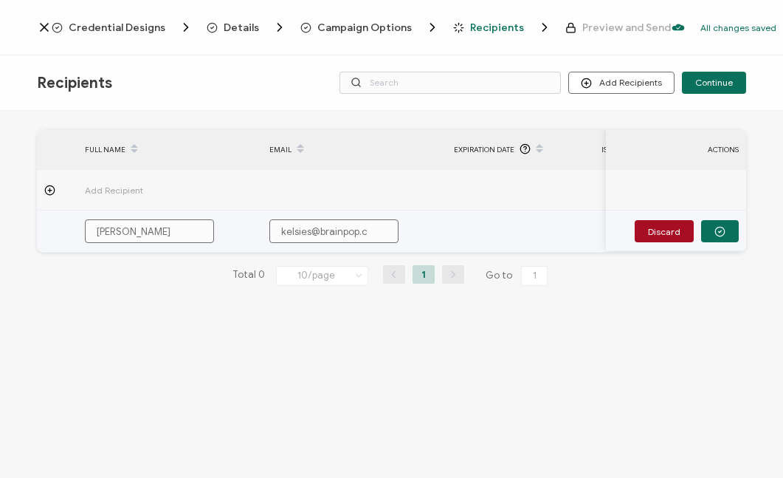
type input "[EMAIL_ADDRESS][DOMAIN_NAME]"
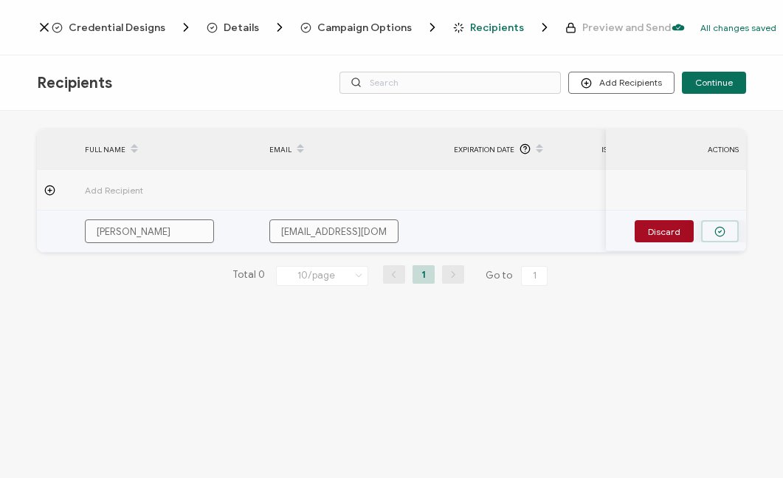
click at [724, 233] on circle "button" at bounding box center [720, 232] width 10 height 10
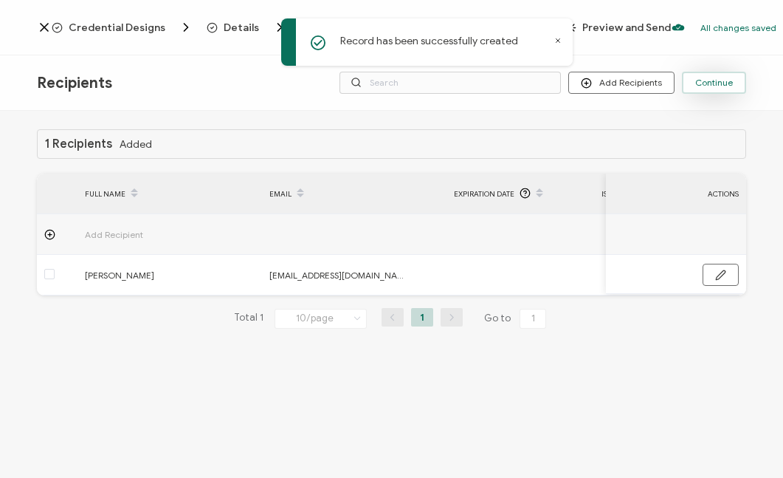
click at [716, 80] on span "Continue" at bounding box center [714, 82] width 38 height 9
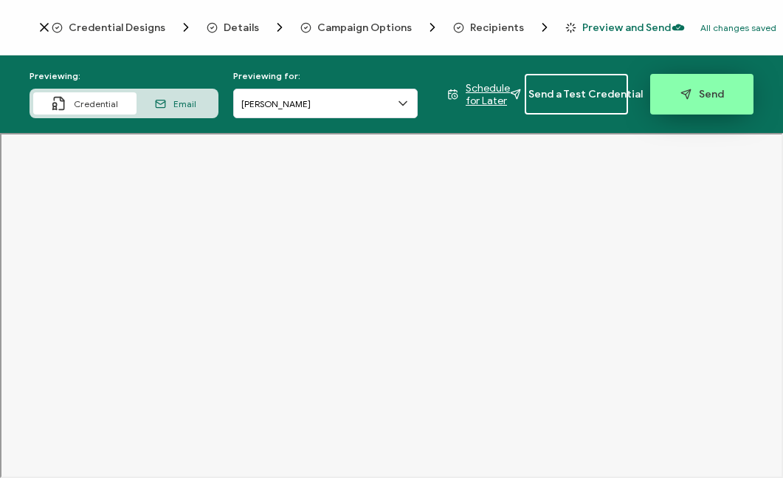
click at [695, 96] on span "Send" at bounding box center [703, 94] width 44 height 11
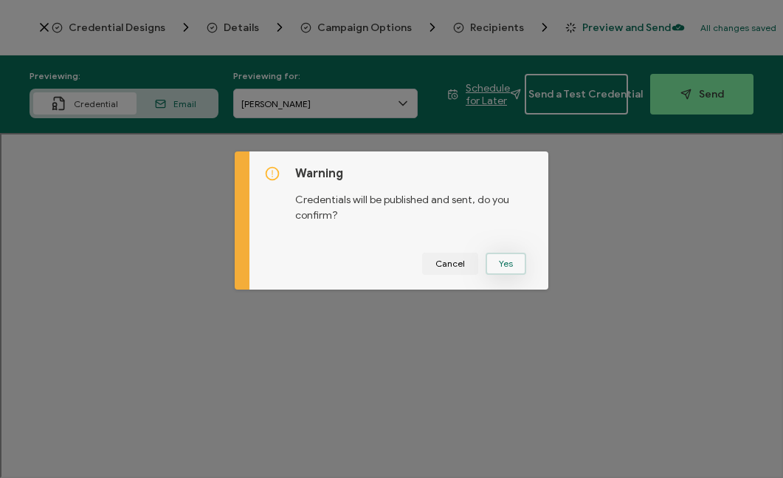
click at [506, 263] on button "Yes" at bounding box center [506, 263] width 41 height 22
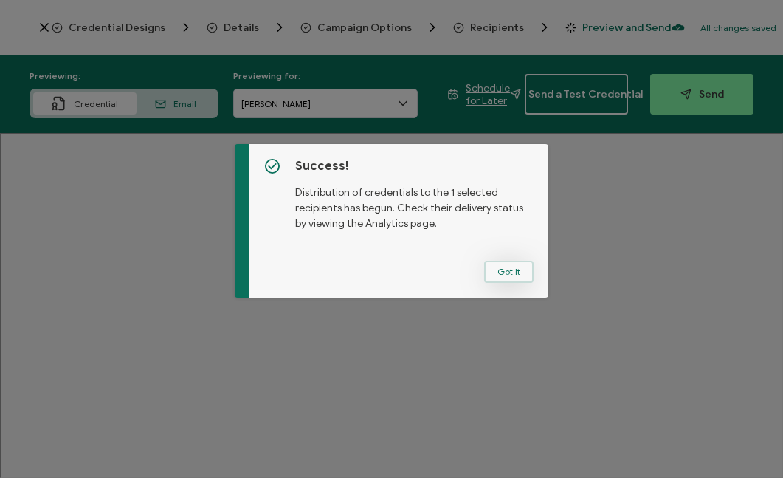
click at [495, 272] on button "Got It" at bounding box center [508, 272] width 49 height 22
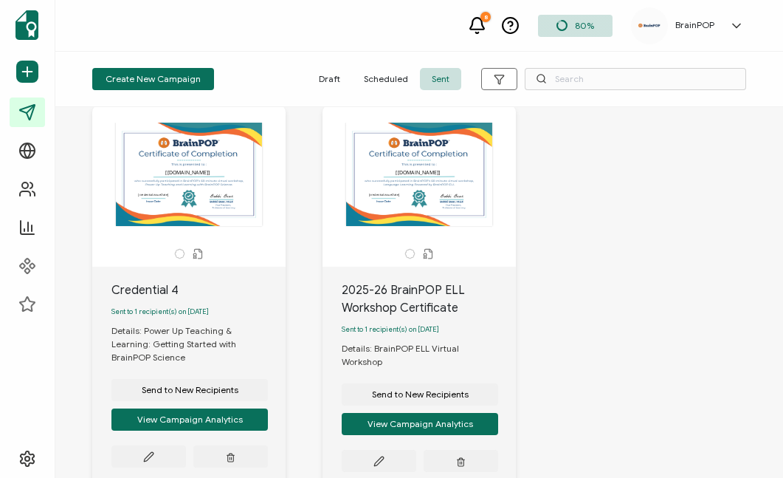
scroll to position [48, 0]
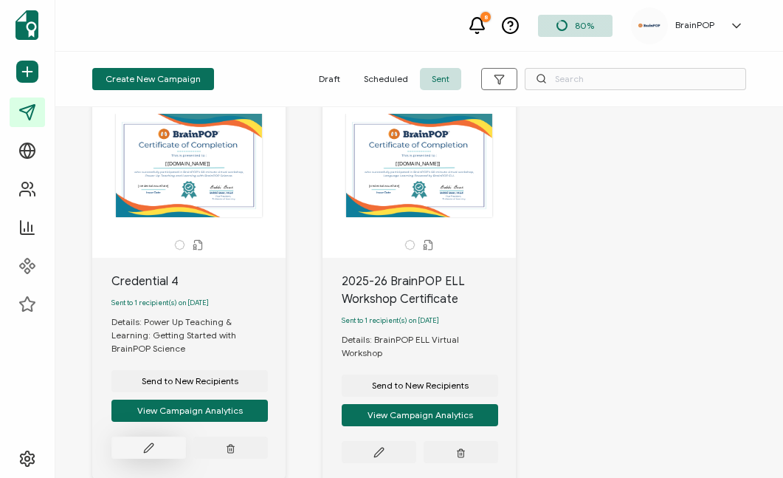
click at [151, 443] on icon at bounding box center [148, 447] width 9 height 9
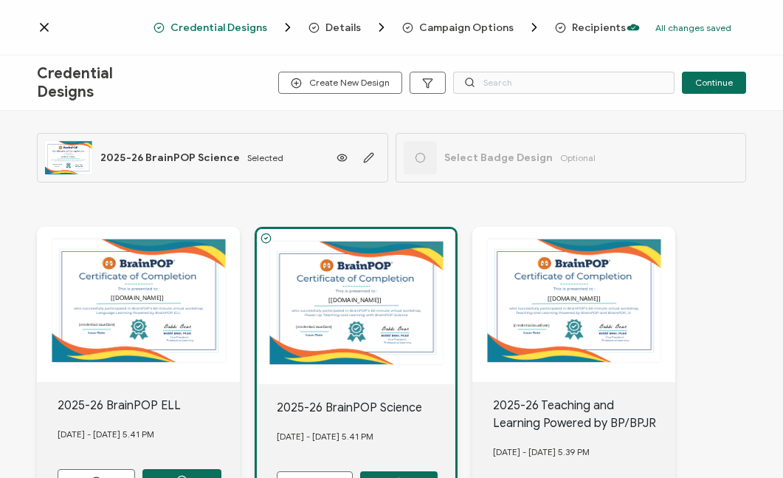
click at [215, 156] on span "2025-26 BrainPOP Science" at bounding box center [170, 157] width 140 height 13
click at [44, 30] on icon at bounding box center [44, 27] width 15 height 15
